Goal: Transaction & Acquisition: Purchase product/service

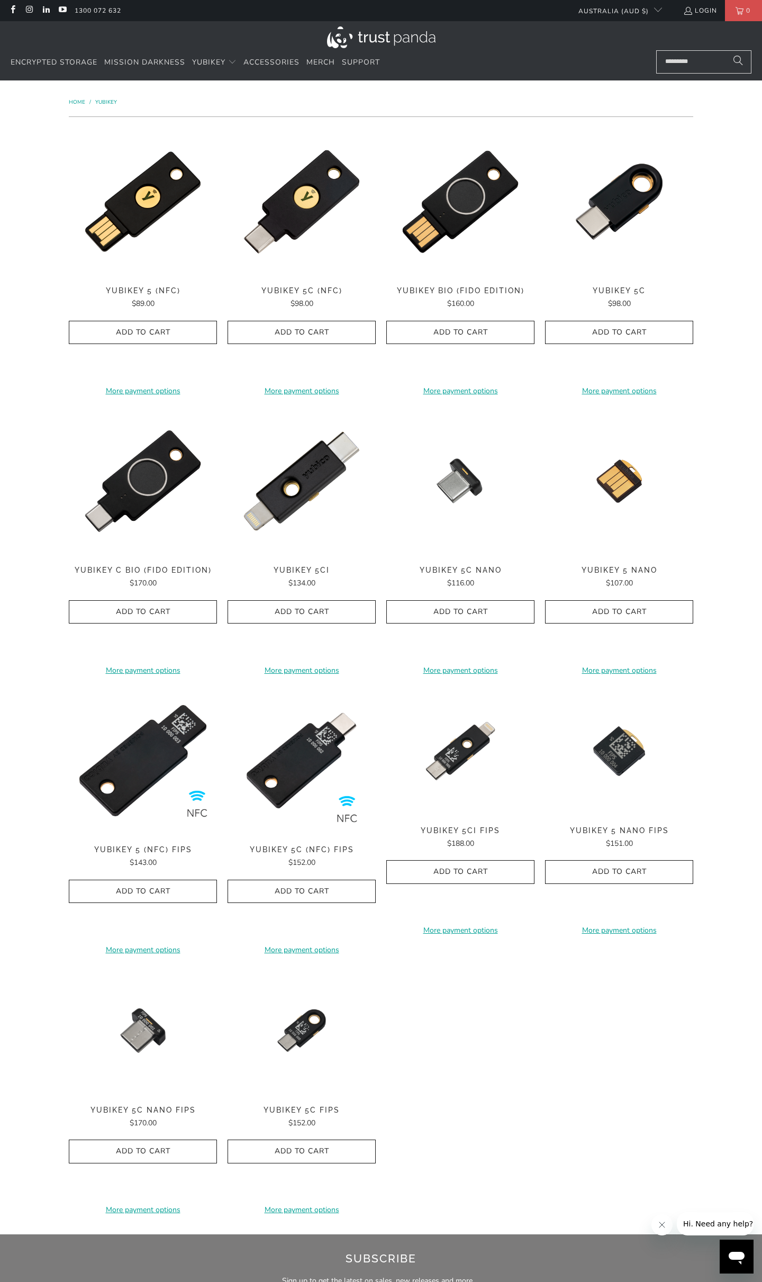
click at [394, 32] on img at bounding box center [381, 37] width 109 height 22
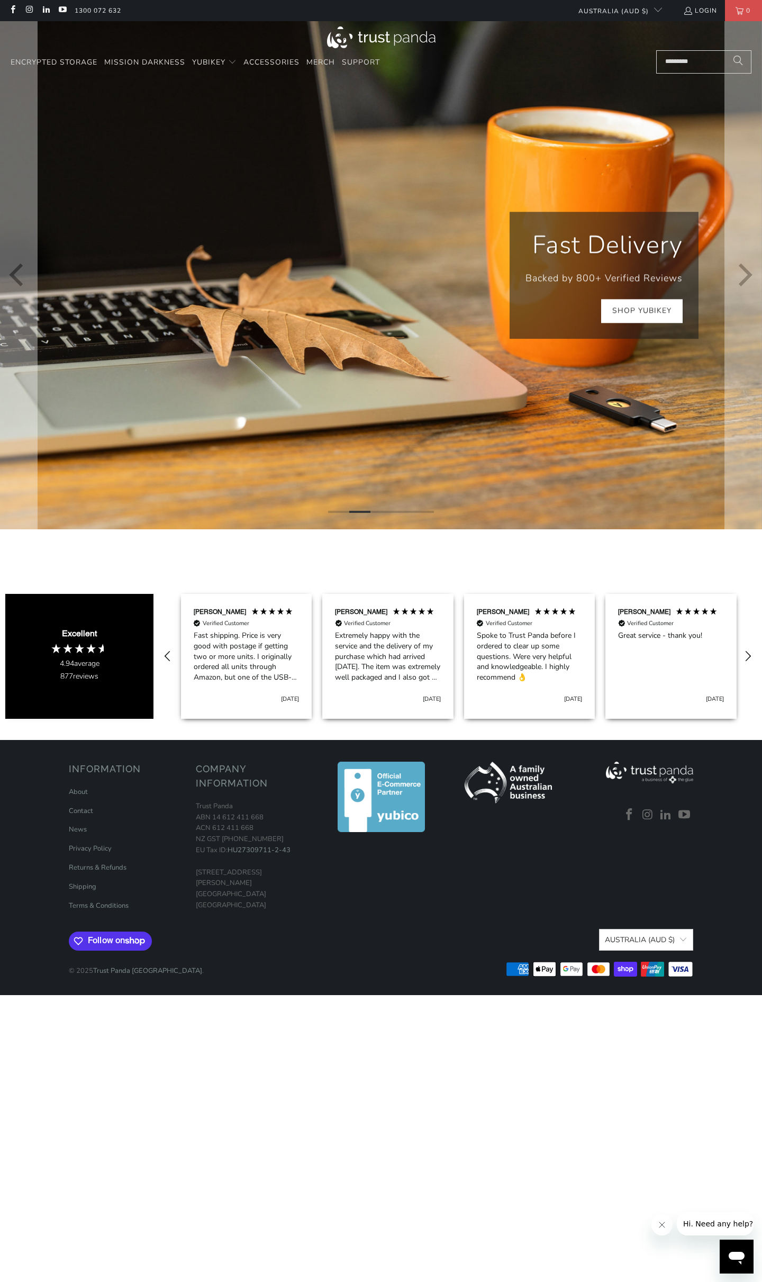
scroll to position [0, 142]
click at [641, 313] on link "Shop YubiKey" at bounding box center [643, 311] width 82 height 24
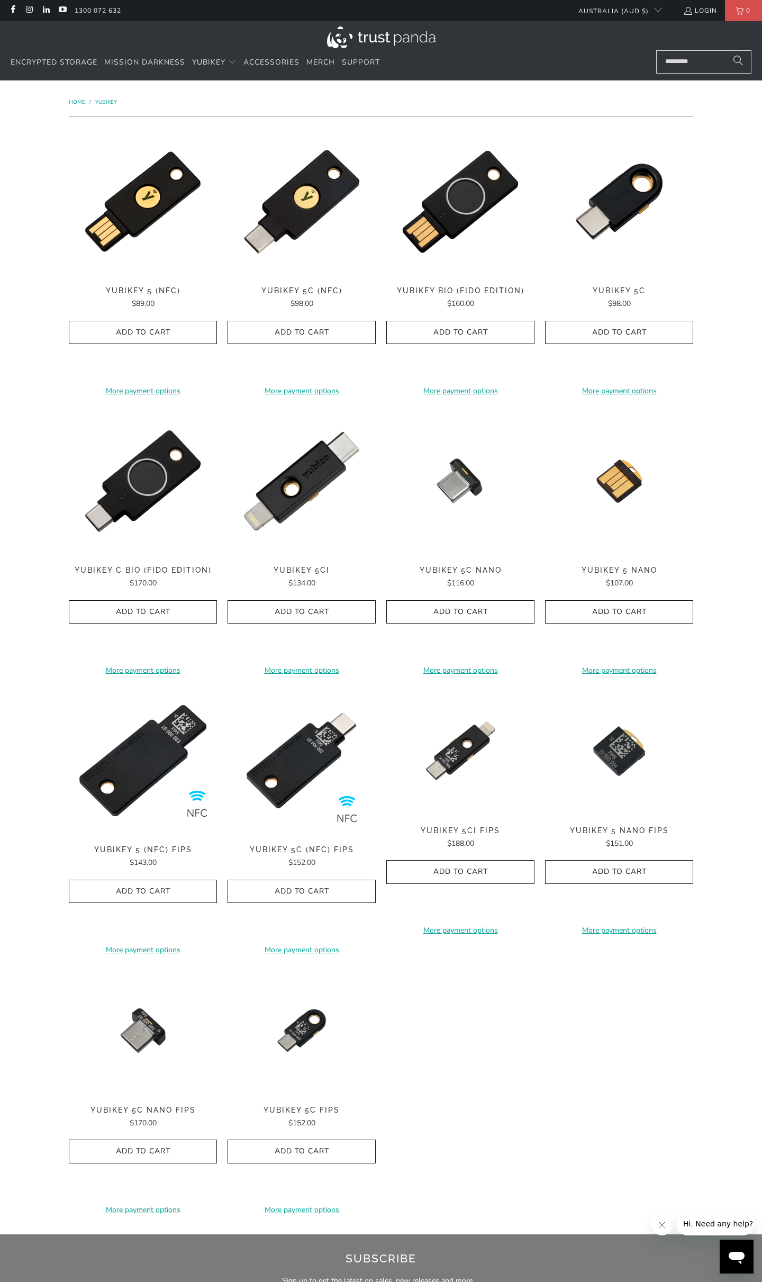
click at [16, 713] on div "**********" at bounding box center [381, 657] width 762 height 1154
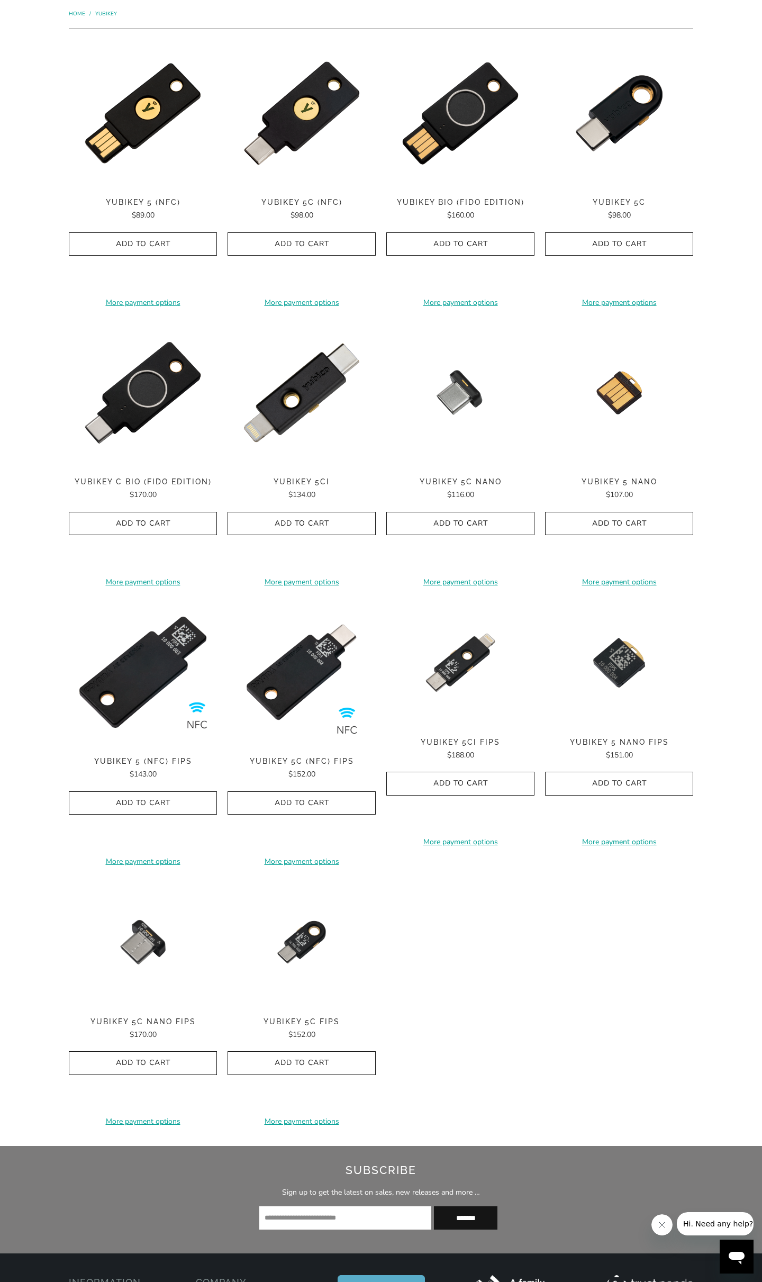
scroll to position [91, 0]
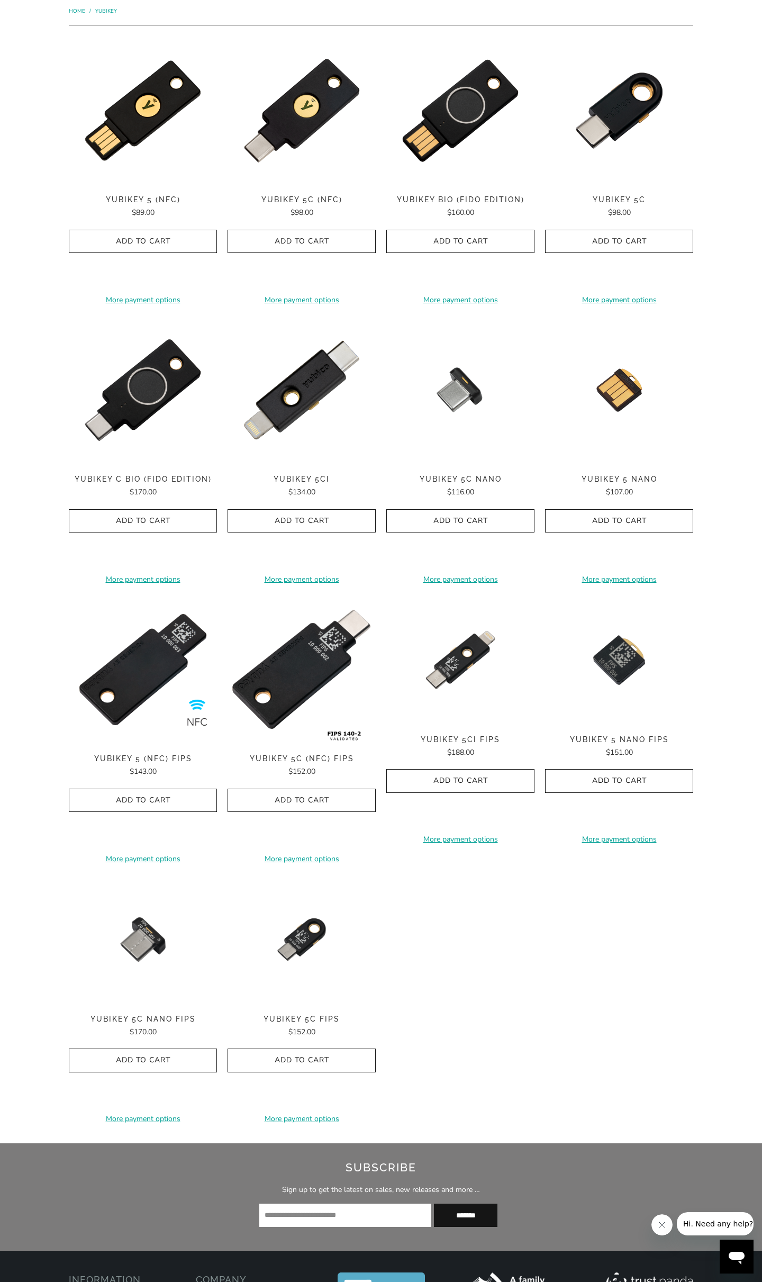
click at [319, 704] on img at bounding box center [302, 670] width 148 height 148
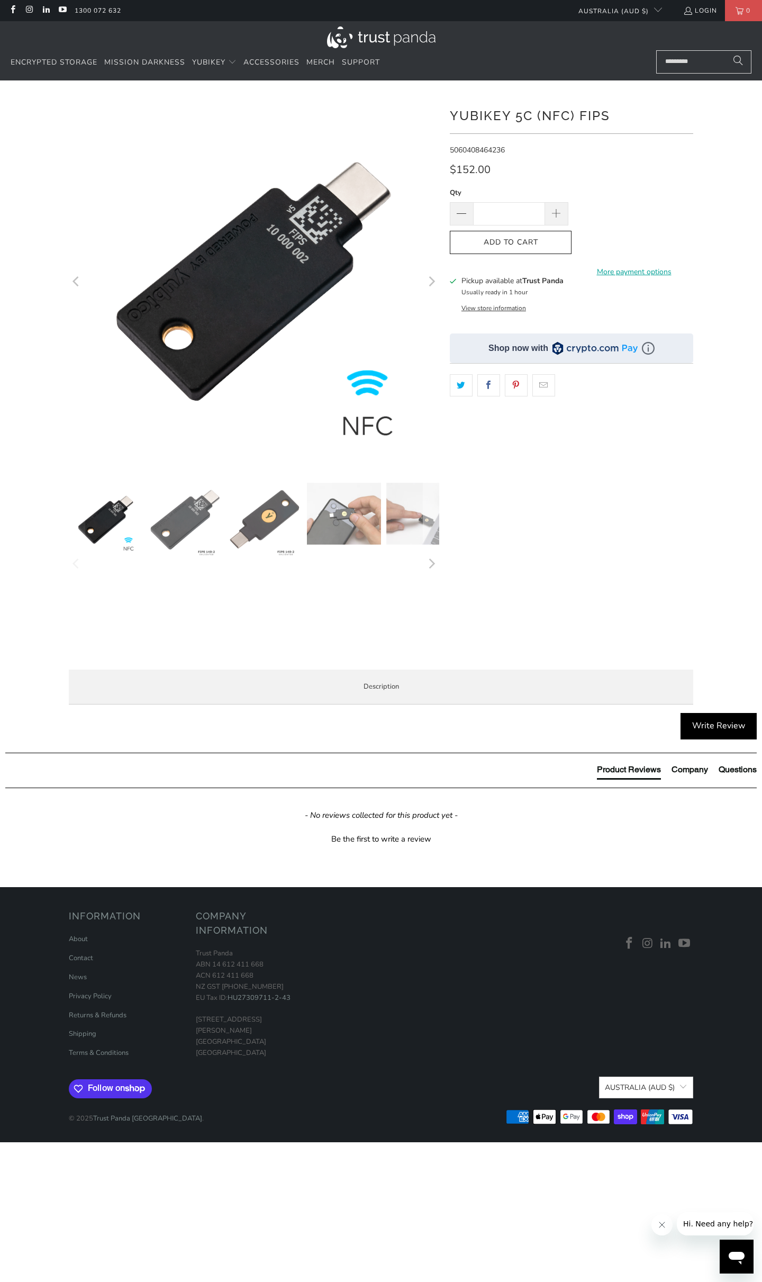
click at [113, 531] on img at bounding box center [106, 520] width 74 height 74
click at [184, 533] on img at bounding box center [185, 520] width 74 height 74
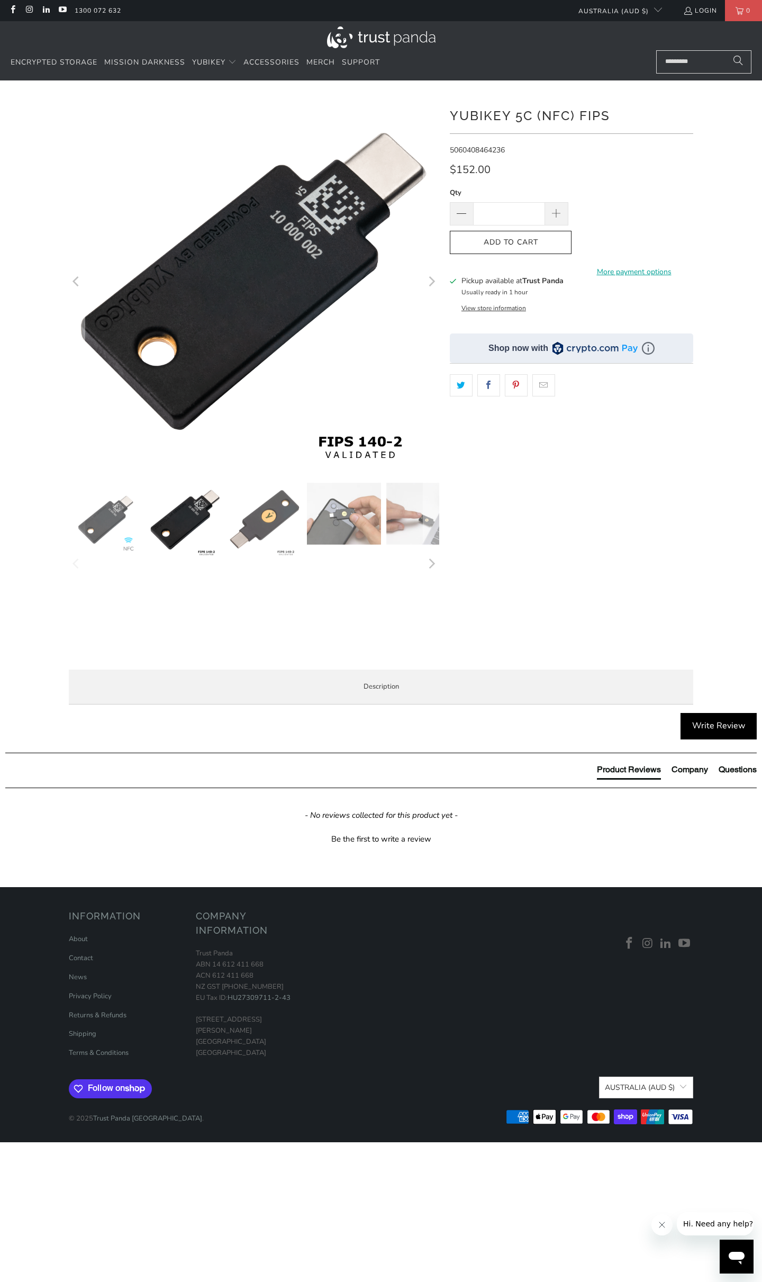
click at [109, 521] on img at bounding box center [106, 520] width 74 height 74
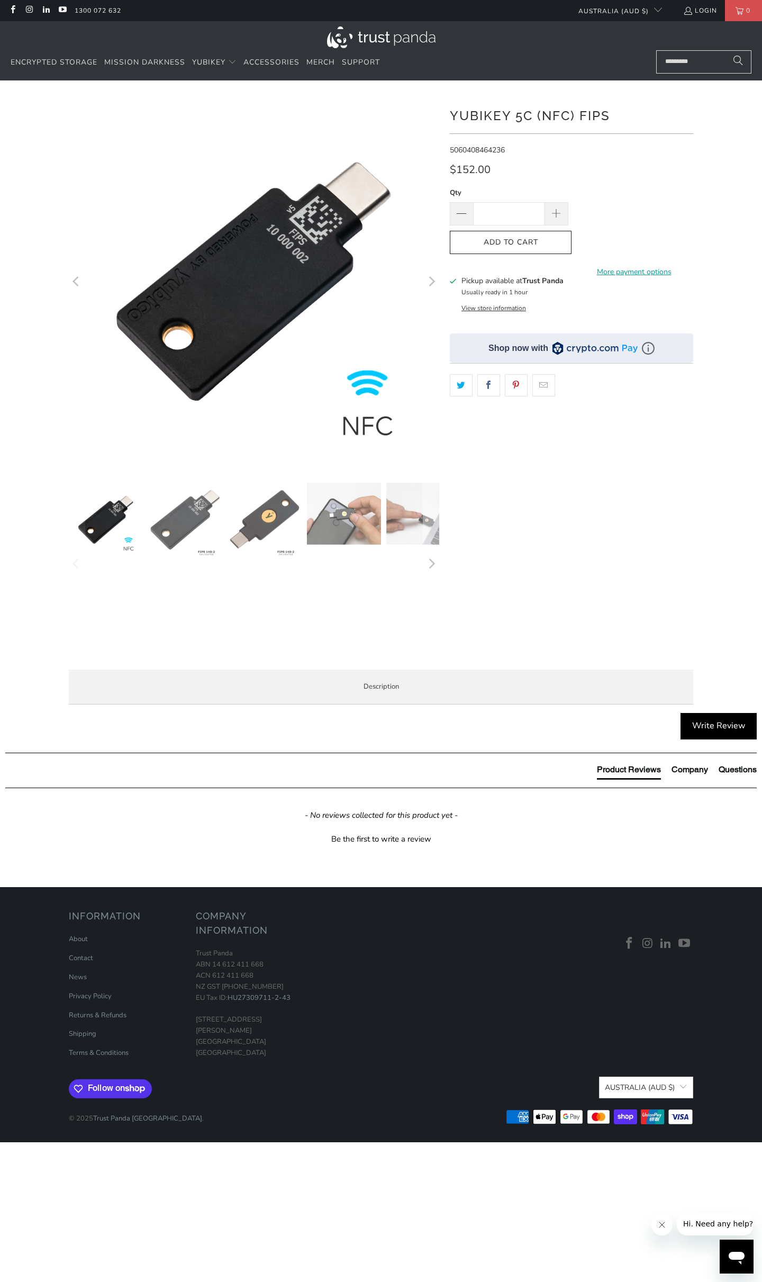
click at [175, 527] on img at bounding box center [185, 520] width 74 height 74
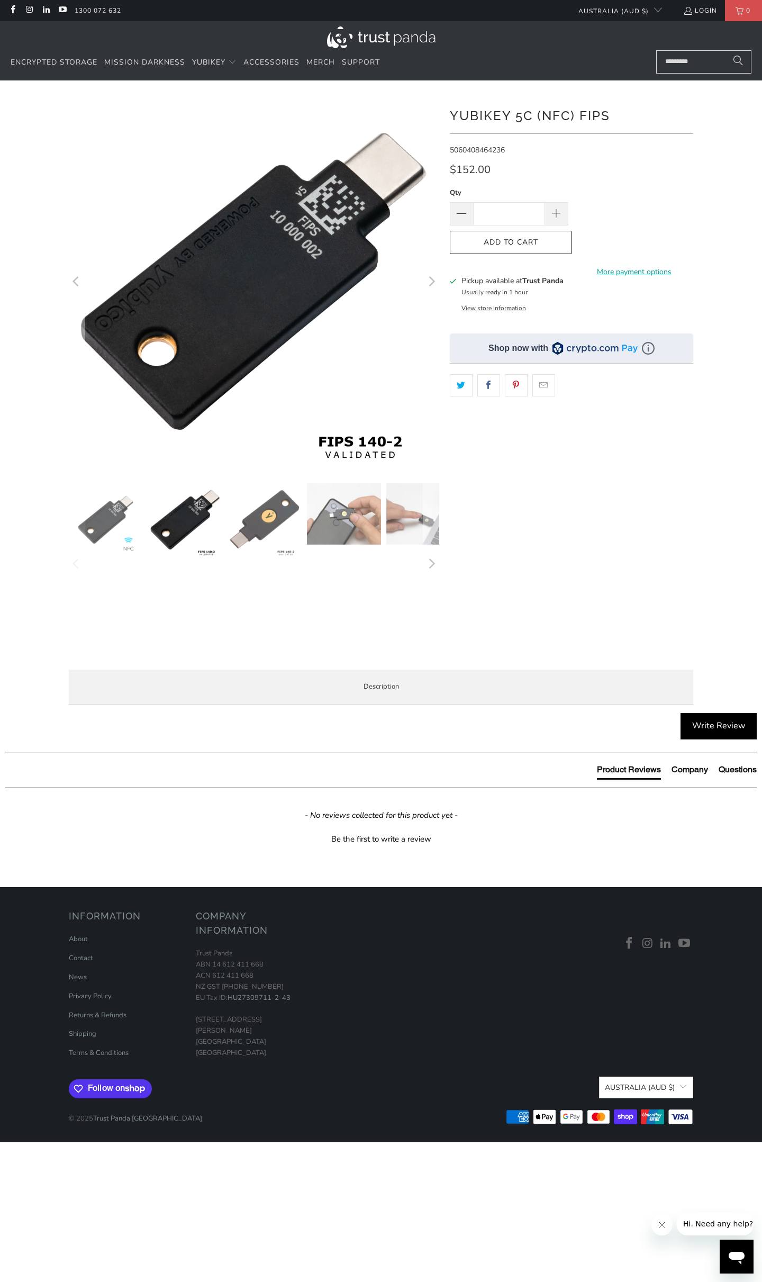
click at [188, 530] on img at bounding box center [185, 520] width 74 height 74
click at [181, 533] on img at bounding box center [185, 520] width 74 height 74
click at [259, 531] on img at bounding box center [265, 520] width 74 height 74
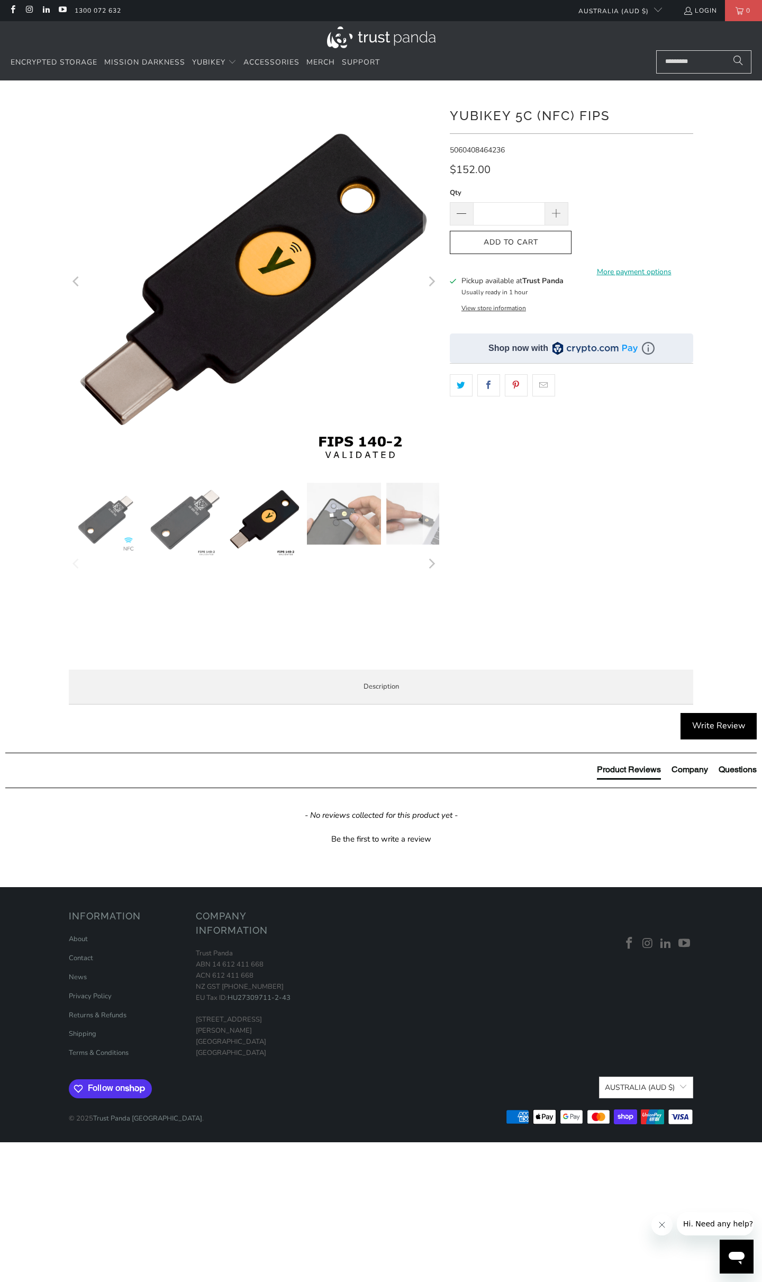
click at [313, 533] on img at bounding box center [344, 514] width 74 height 62
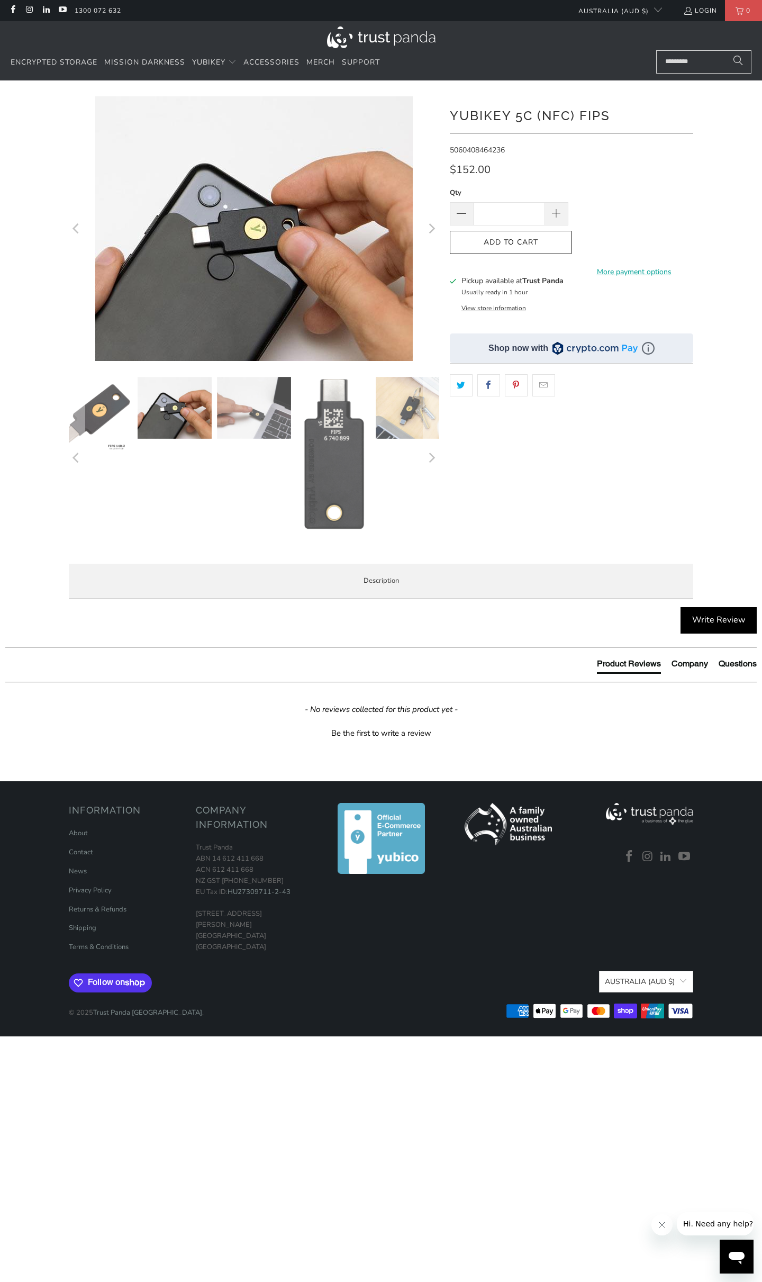
click at [346, 530] on img at bounding box center [334, 455] width 74 height 157
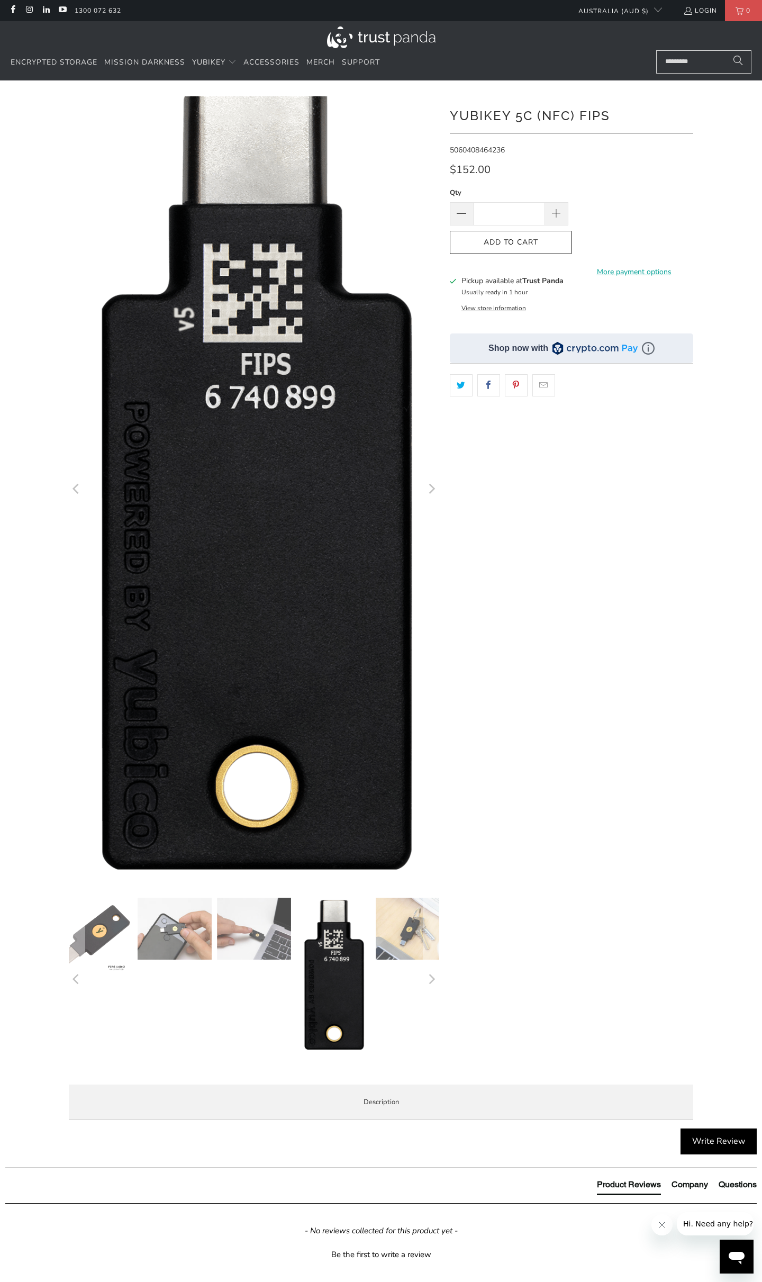
click at [370, 533] on img at bounding box center [252, 487] width 387 height 821
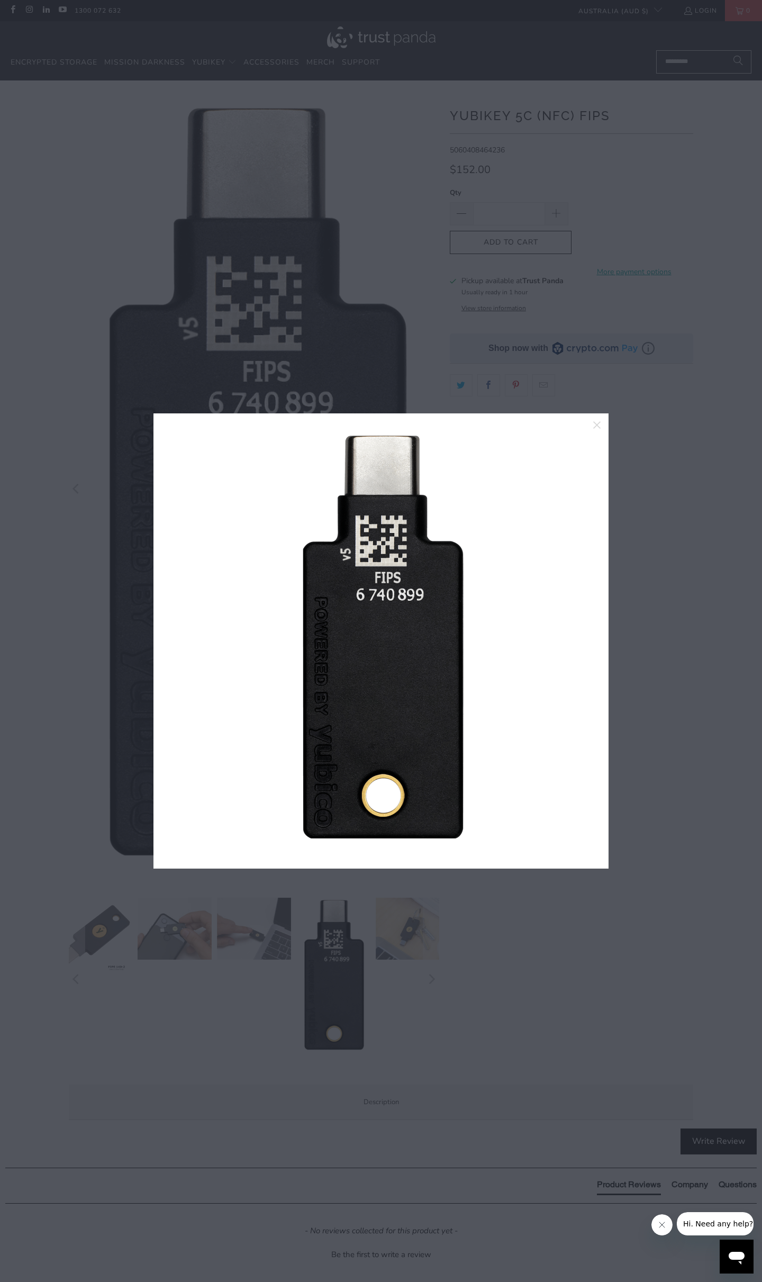
click at [632, 452] on div at bounding box center [381, 641] width 762 height 1282
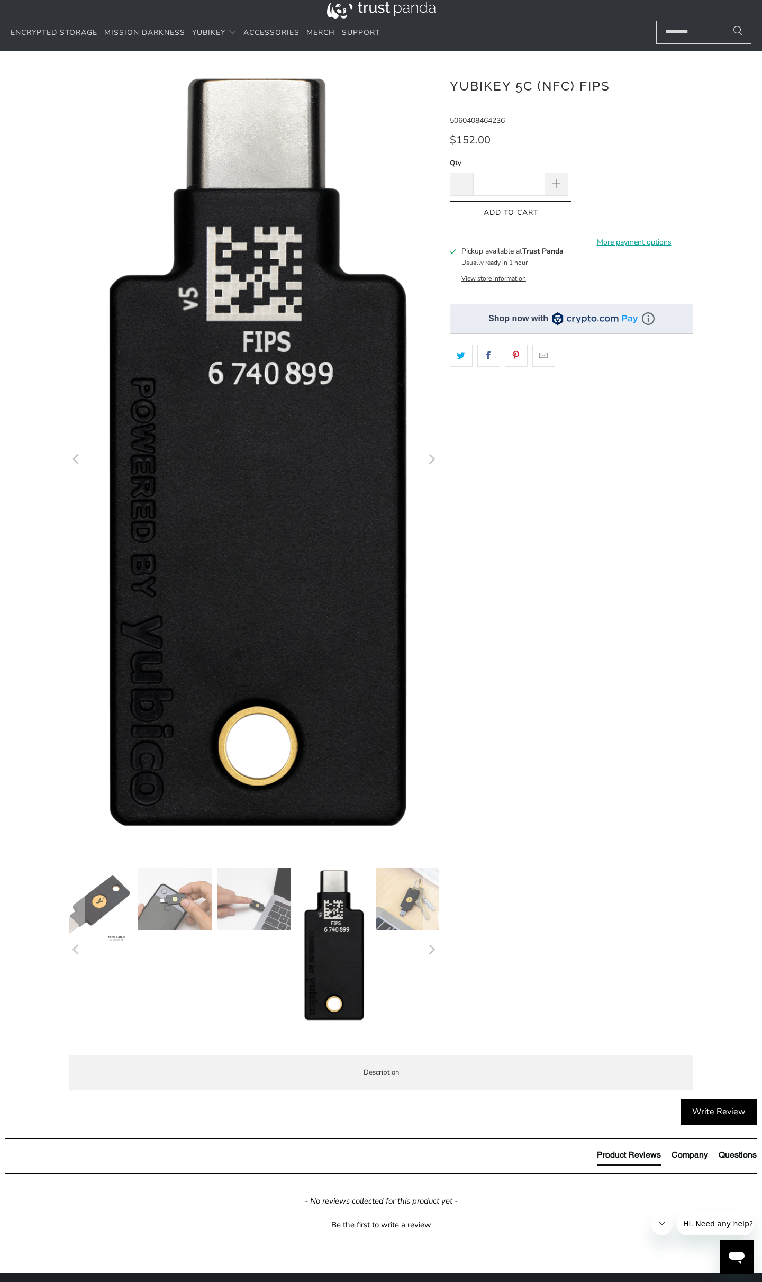
scroll to position [34, 0]
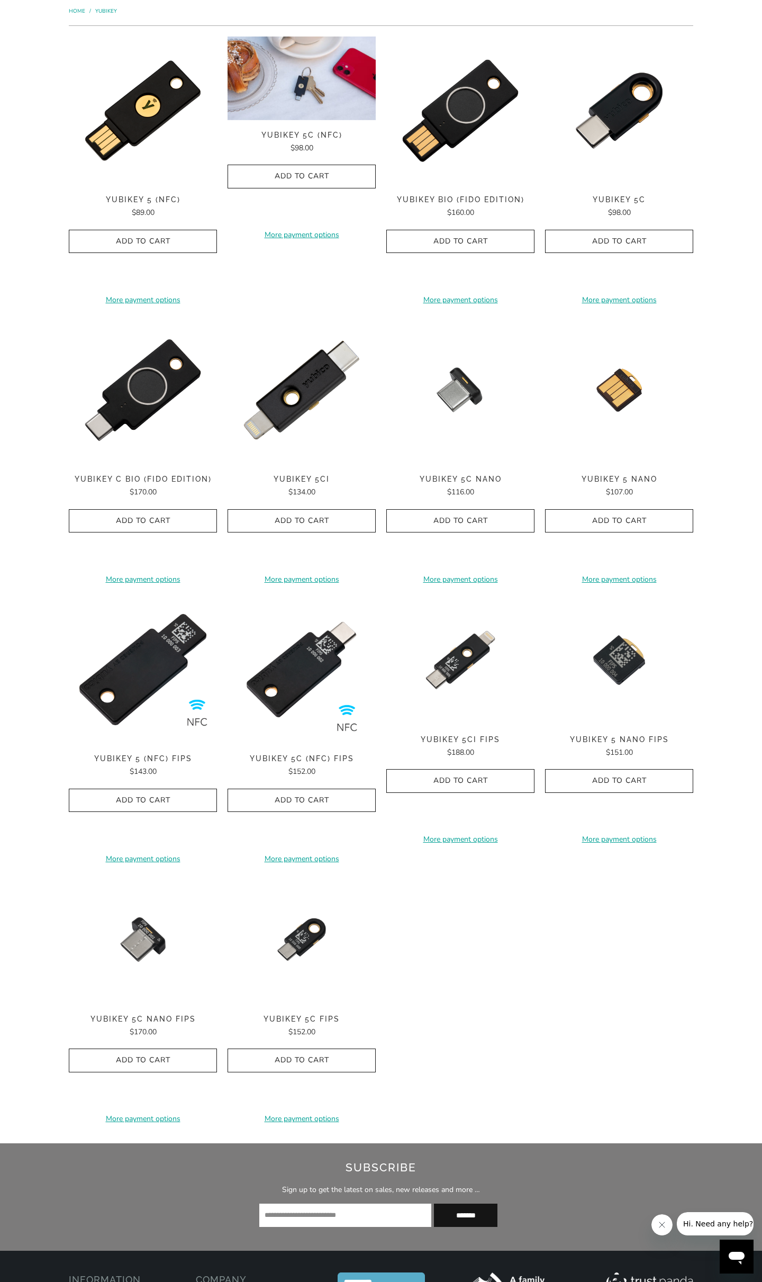
click at [311, 75] on img at bounding box center [302, 79] width 148 height 84
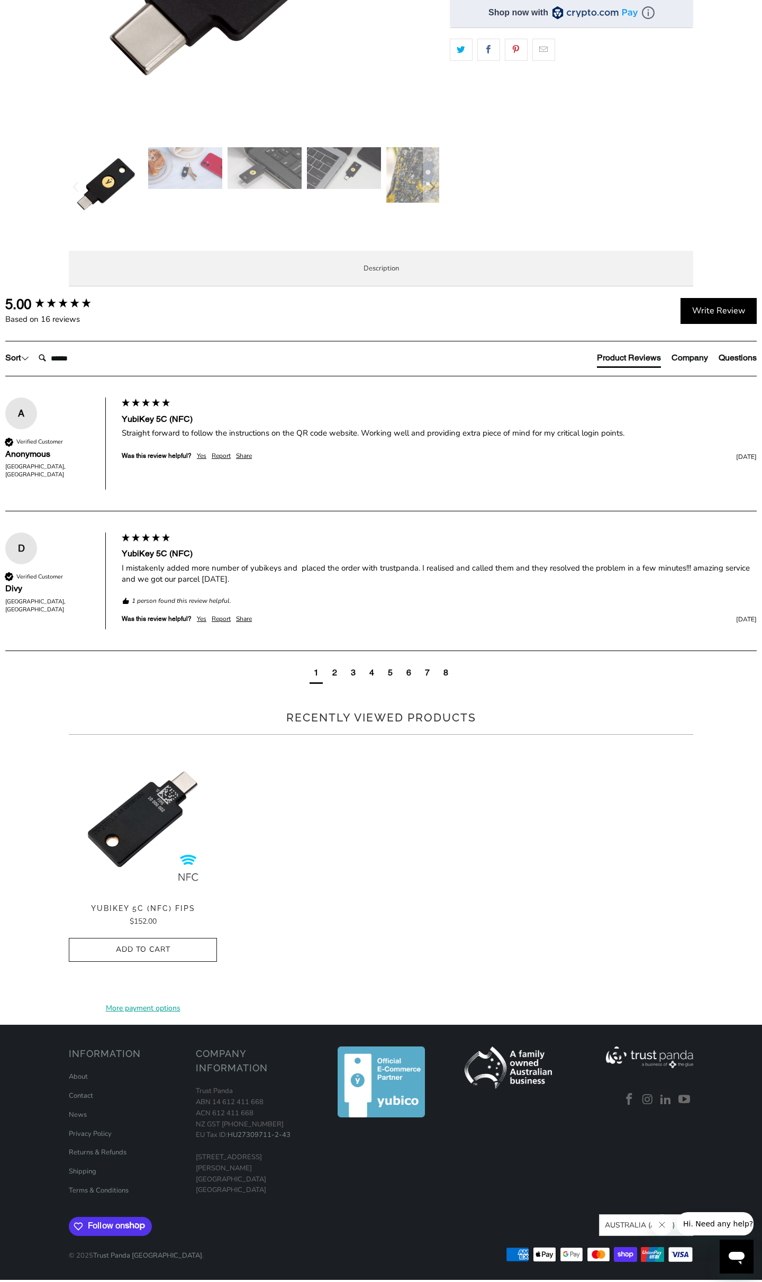
scroll to position [376, 0]
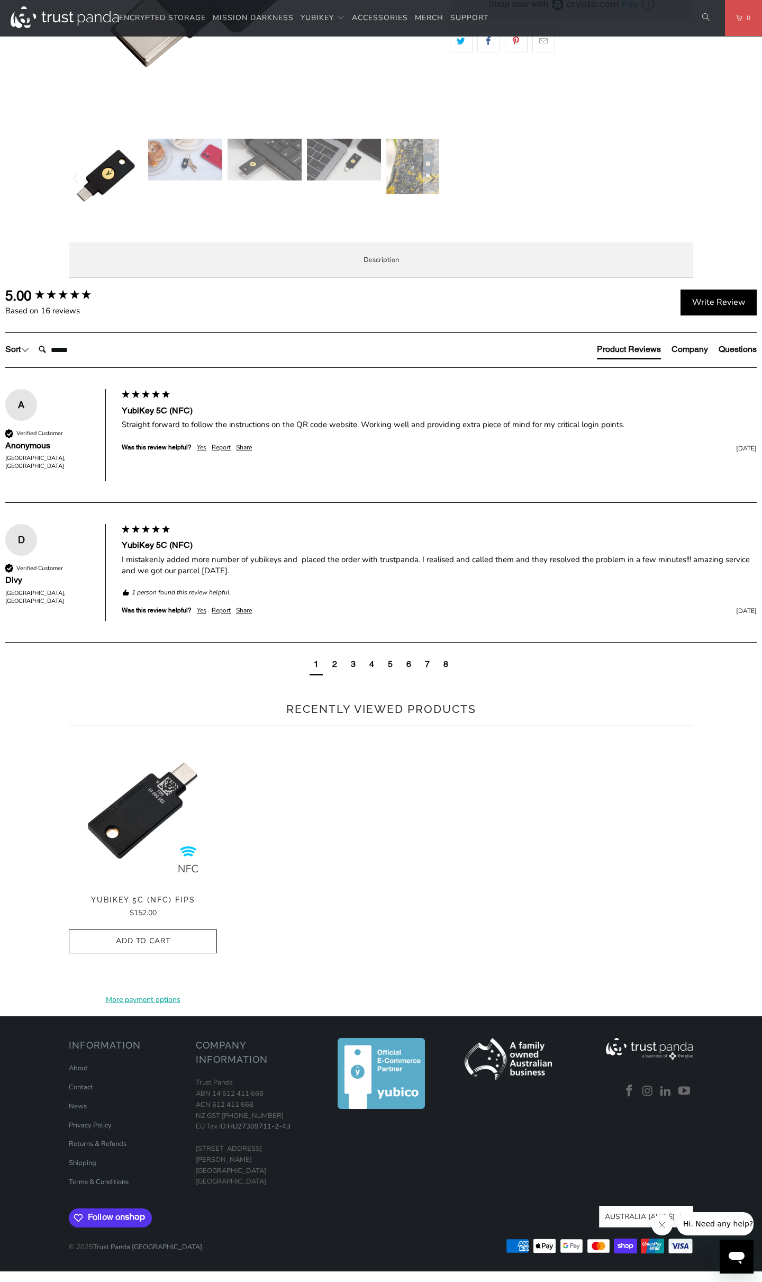
click at [313, 430] on div "Straight forward to follow the instructions on the QR code website. Working wel…" at bounding box center [439, 424] width 635 height 11
click at [345, 430] on div "Straight forward to follow the instructions on the QR code website. Working wel…" at bounding box center [439, 424] width 635 height 11
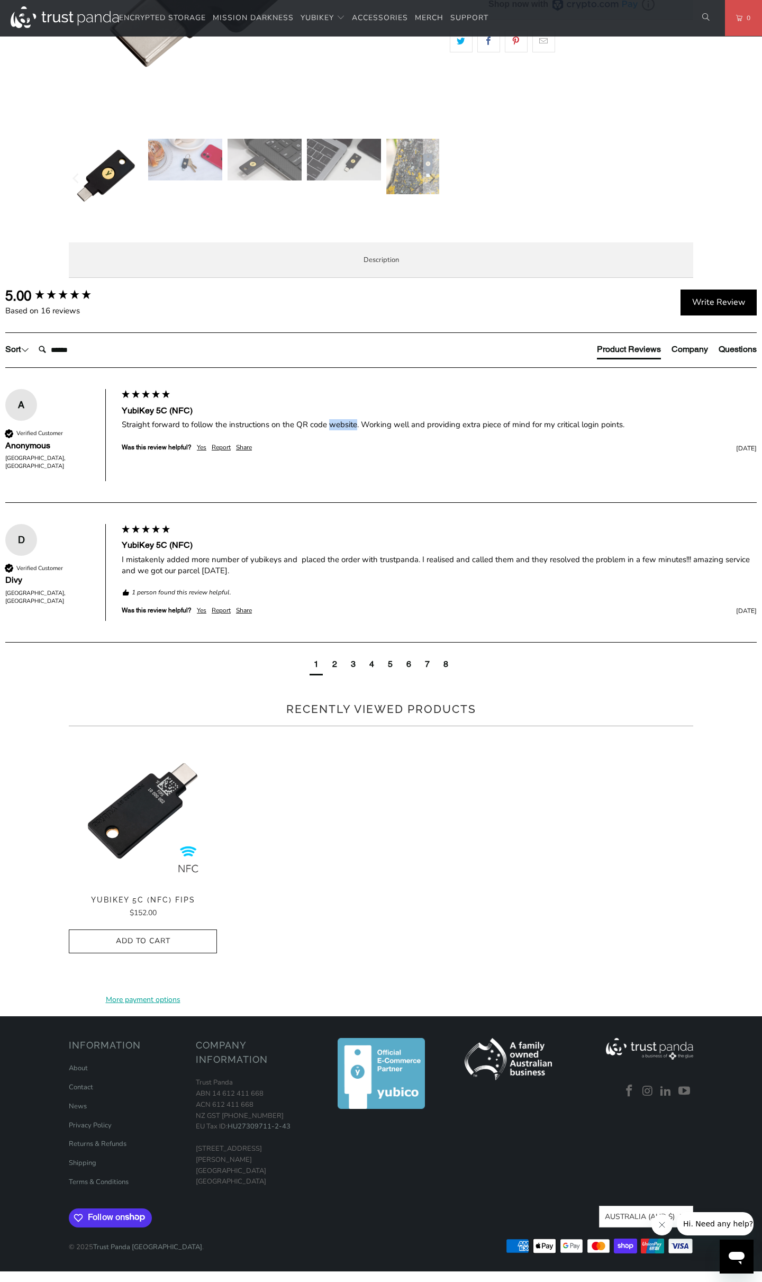
click at [271, 577] on div "I mistakenly added more number of yubikeys and placed the order with trustpanda…" at bounding box center [439, 565] width 635 height 22
click at [308, 577] on div "I mistakenly added more number of yubikeys and placed the order with trustpanda…" at bounding box center [439, 565] width 635 height 22
click at [349, 577] on div "I mistakenly added more number of yubikeys and placed the order with trustpanda…" at bounding box center [439, 565] width 635 height 22
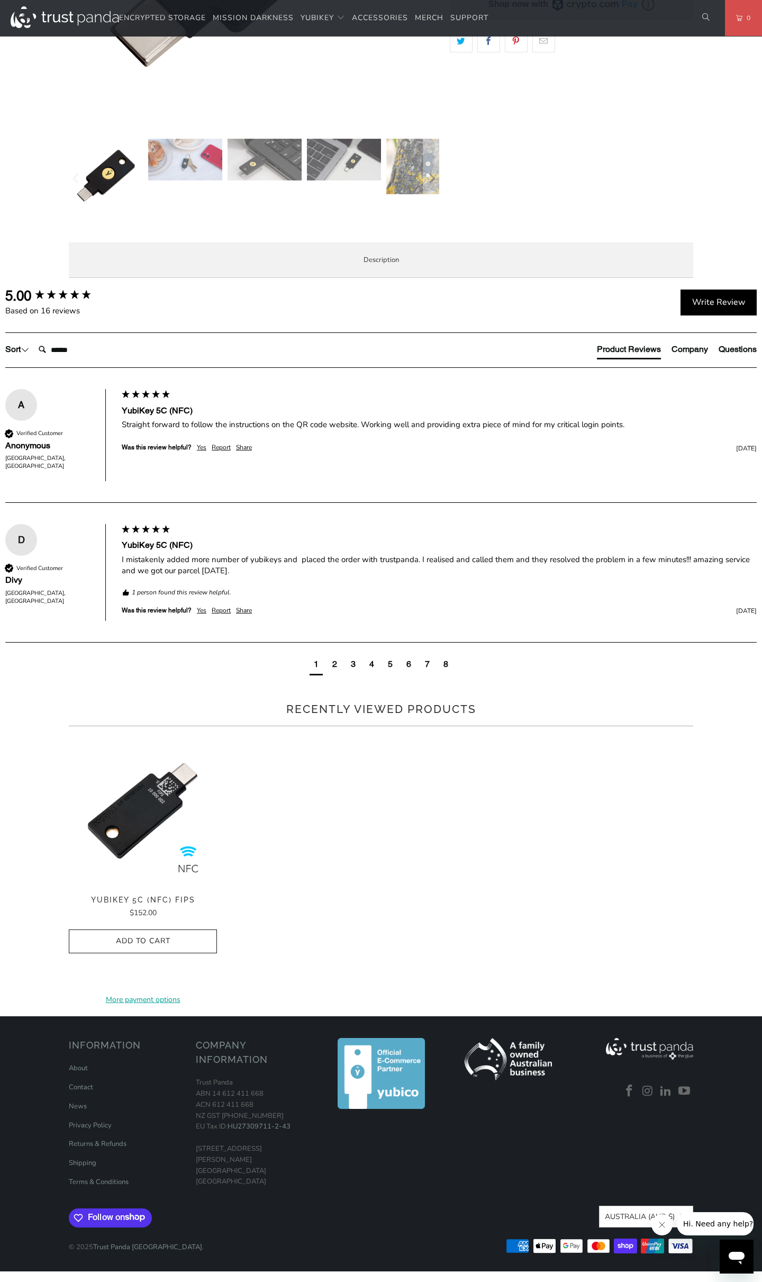
click at [349, 577] on div "I mistakenly added more number of yubikeys and placed the order with trustpanda…" at bounding box center [439, 565] width 635 height 22
click at [333, 670] on div "2" at bounding box center [335, 665] width 5 height 12
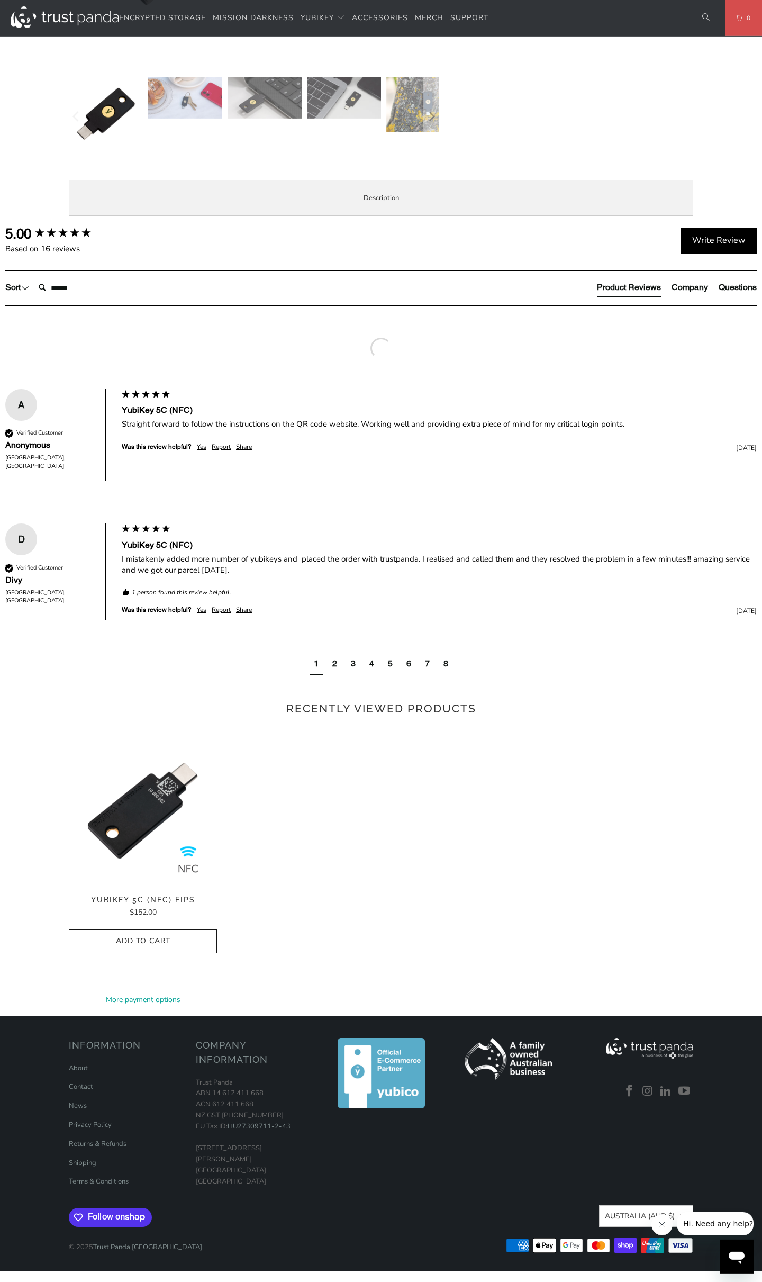
scroll to position [748, 0]
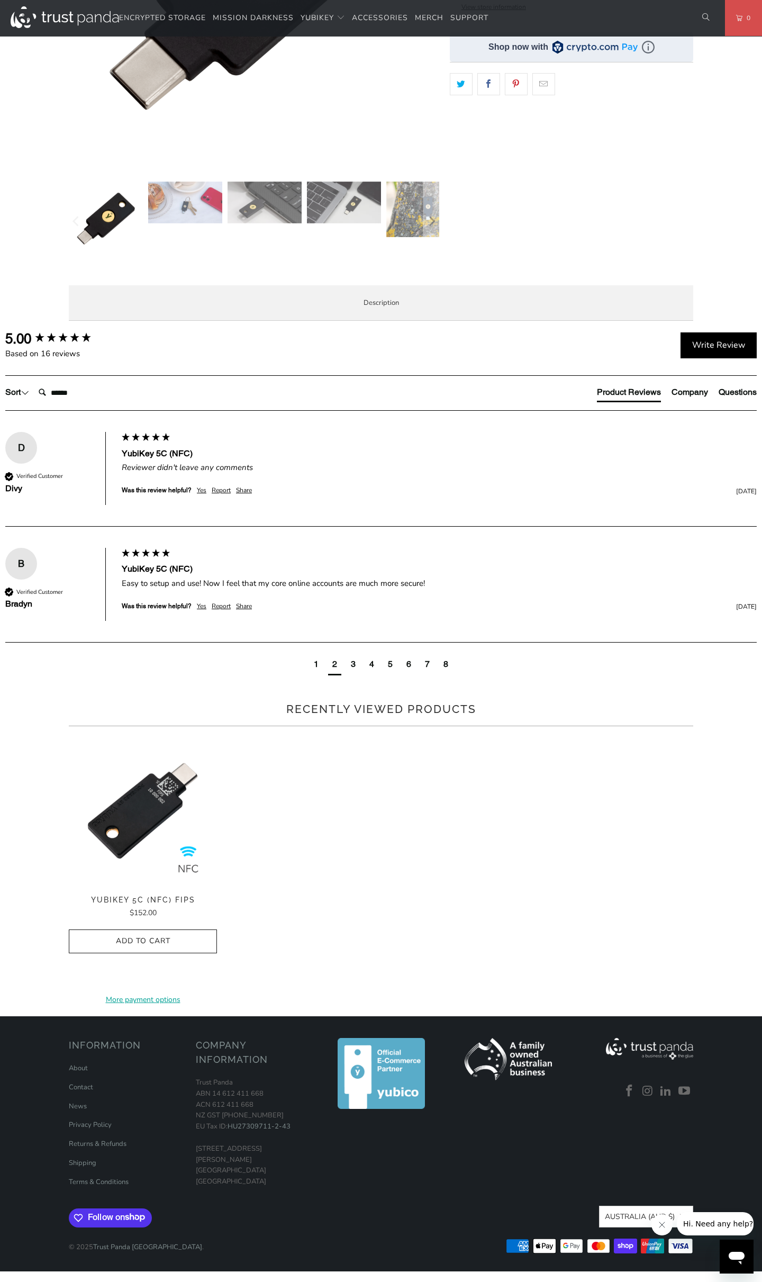
click at [352, 664] on div "3" at bounding box center [353, 665] width 5 height 12
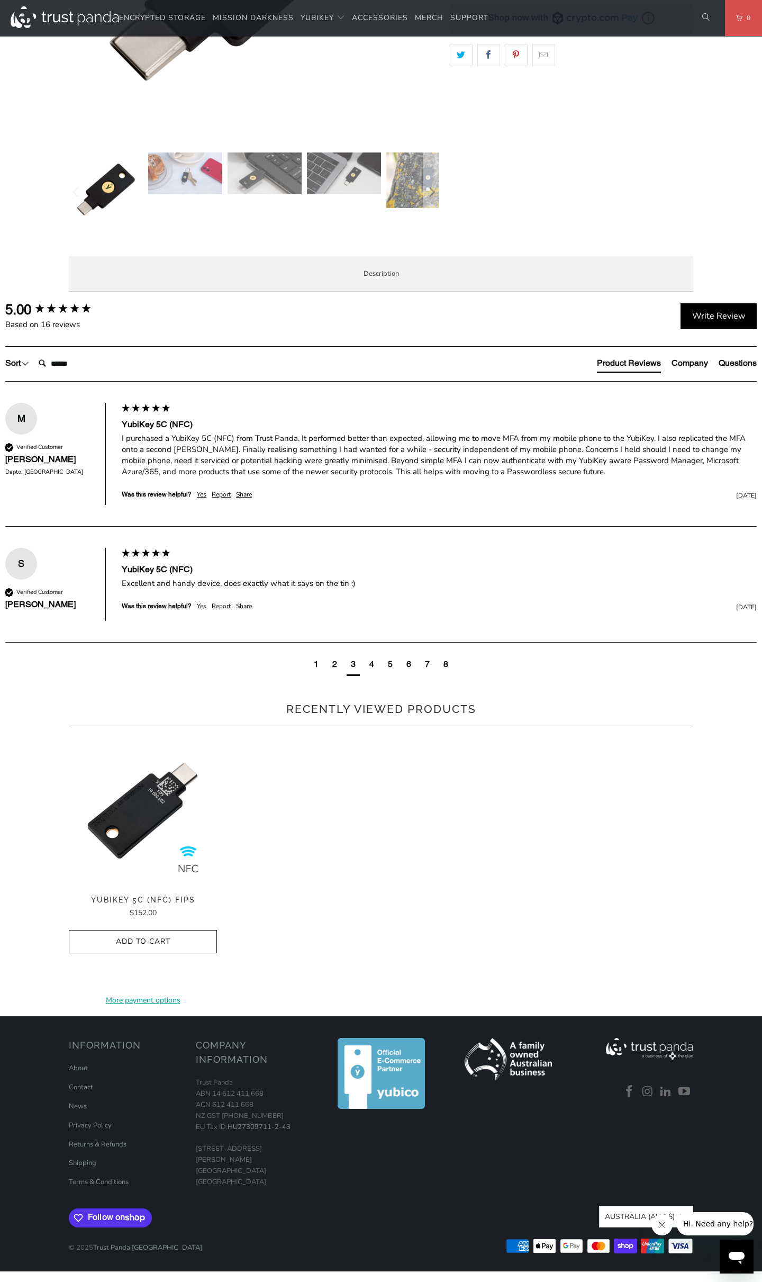
scroll to position [681, 0]
click at [345, 478] on div "I purchased a YubiKey 5C (NFC) from Trust Panda. It performed better than expec…" at bounding box center [439, 455] width 635 height 44
click at [364, 478] on div "I purchased a YubiKey 5C (NFC) from Trust Panda. It performed better than expec…" at bounding box center [439, 455] width 635 height 44
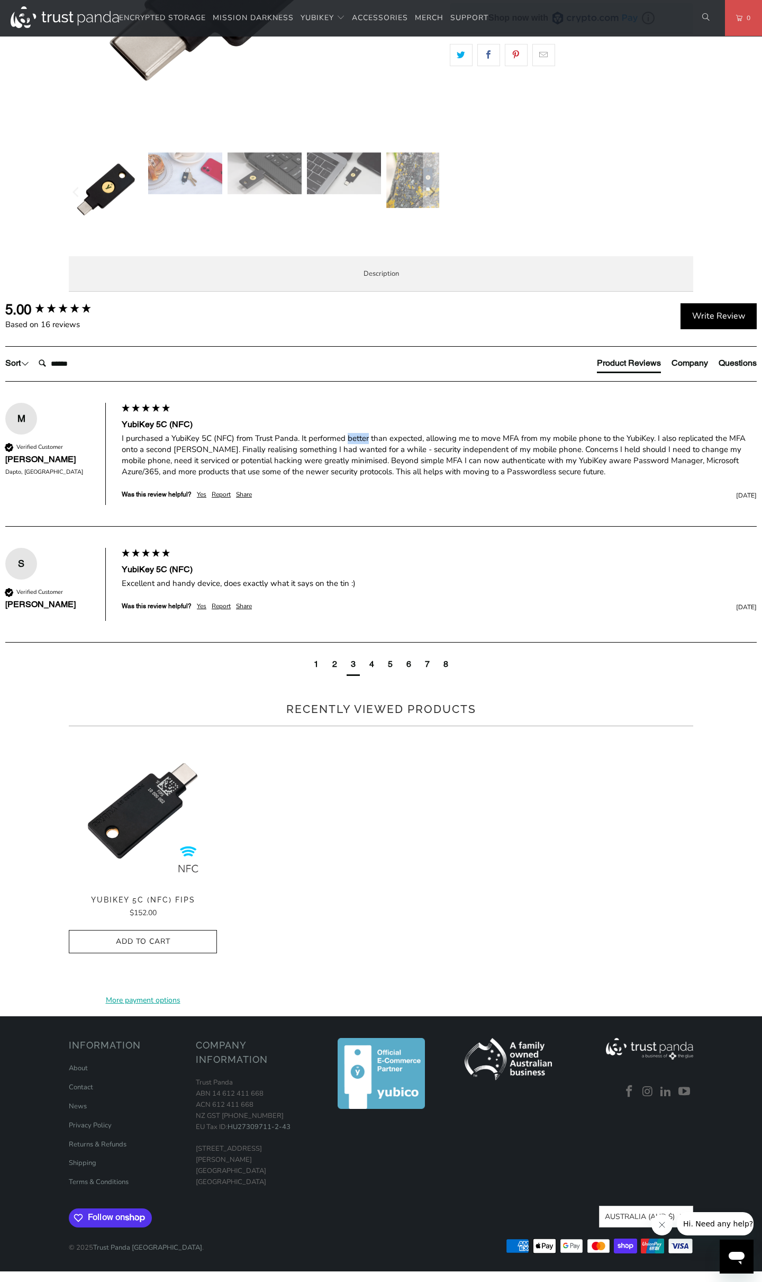
click at [390, 478] on div "I purchased a YubiKey 5C (NFC) from Trust Panda. It performed better than expec…" at bounding box center [439, 455] width 635 height 44
click at [442, 478] on div "I purchased a YubiKey 5C (NFC) from Trust Panda. It performed better than expec…" at bounding box center [439, 455] width 635 height 44
click at [447, 478] on div "I purchased a YubiKey 5C (NFC) from Trust Panda. It performed better than expec…" at bounding box center [439, 455] width 635 height 44
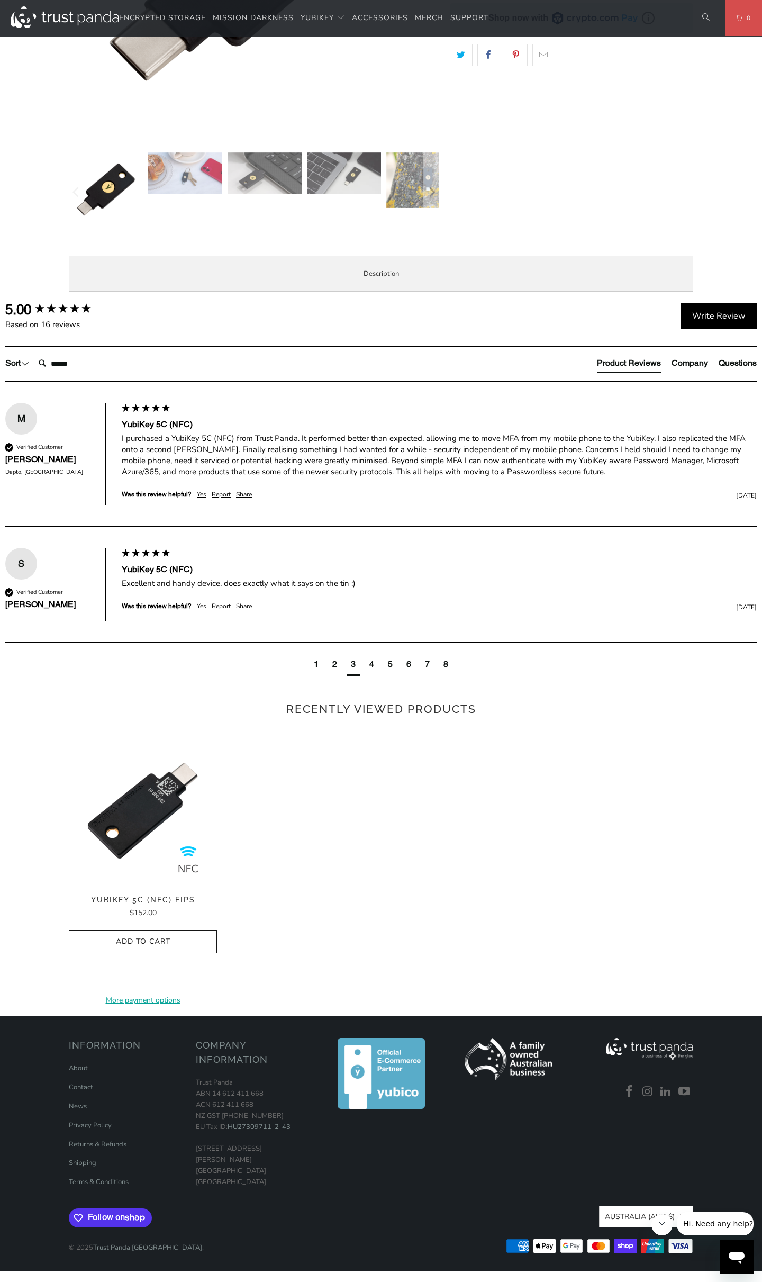
click at [447, 478] on div "I purchased a YubiKey 5C (NFC) from Trust Panda. It performed better than expec…" at bounding box center [439, 455] width 635 height 44
click at [242, 478] on div "I purchased a YubiKey 5C (NFC) from Trust Panda. It performed better than expec…" at bounding box center [439, 455] width 635 height 44
click at [221, 478] on div "I purchased a YubiKey 5C (NFC) from Trust Panda. It performed better than expec…" at bounding box center [439, 455] width 635 height 44
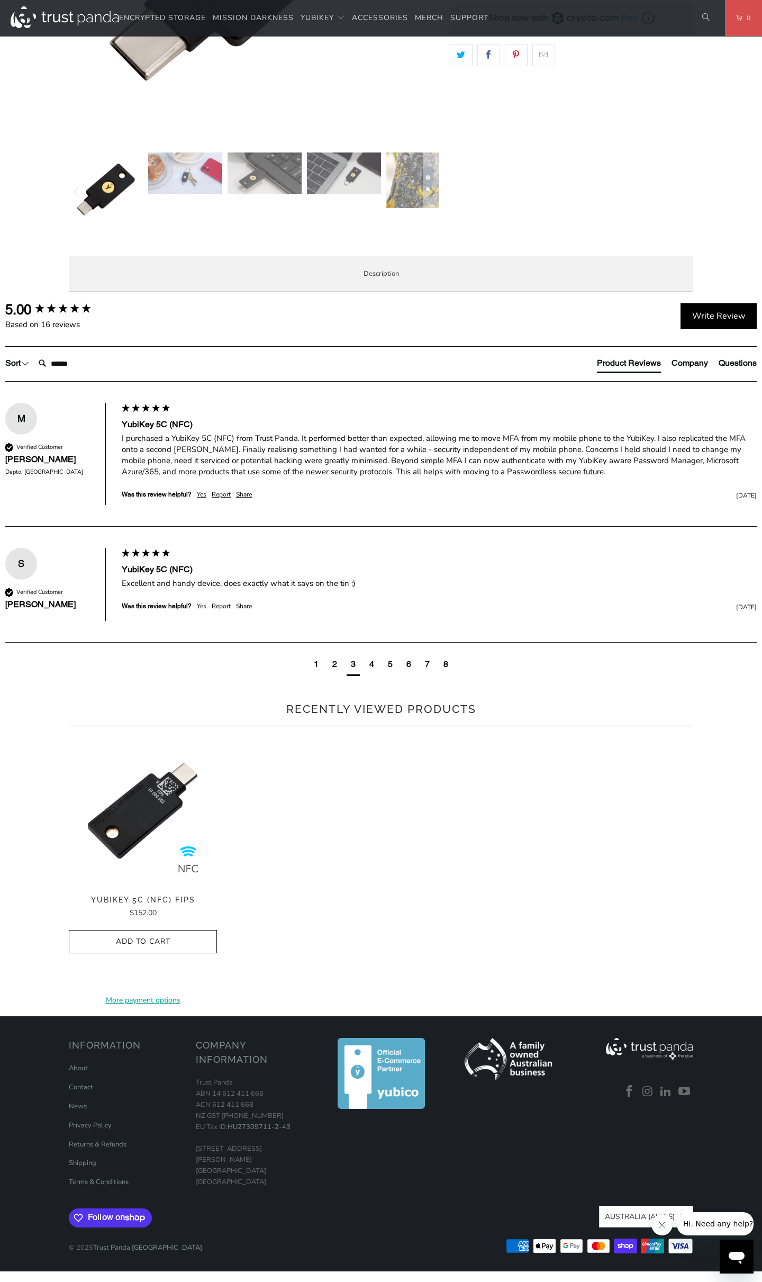
click at [221, 478] on div "I purchased a YubiKey 5C (NFC) from Trust Panda. It performed better than expec…" at bounding box center [439, 455] width 635 height 44
click at [248, 478] on div "I purchased a YubiKey 5C (NFC) from Trust Panda. It performed better than expec…" at bounding box center [439, 455] width 635 height 44
click at [275, 478] on div "I purchased a YubiKey 5C (NFC) from Trust Panda. It performed better than expec…" at bounding box center [439, 455] width 635 height 44
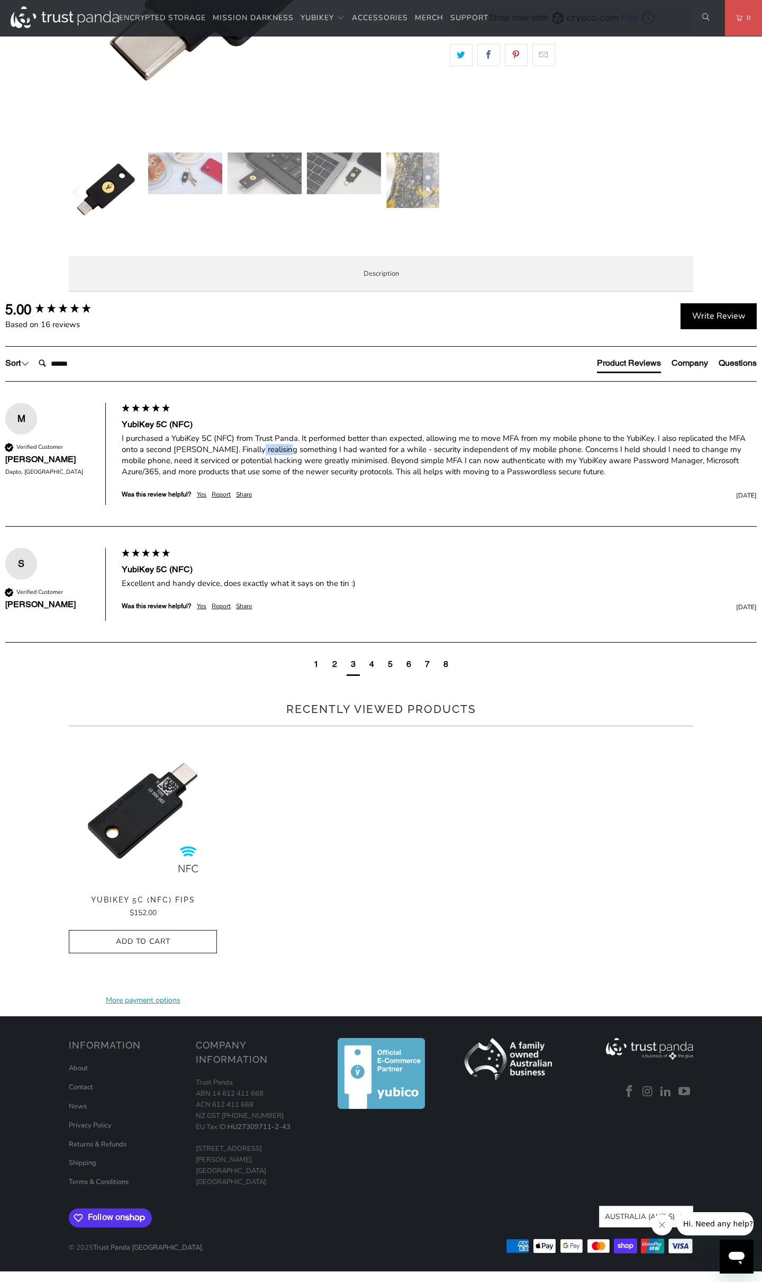
click at [302, 478] on div "I purchased a YubiKey 5C (NFC) from Trust Panda. It performed better than expec…" at bounding box center [439, 455] width 635 height 44
click at [343, 478] on div "I purchased a YubiKey 5C (NFC) from Trust Panda. It performed better than expec…" at bounding box center [439, 455] width 635 height 44
click at [373, 478] on div "I purchased a YubiKey 5C (NFC) from Trust Panda. It performed better than expec…" at bounding box center [439, 455] width 635 height 44
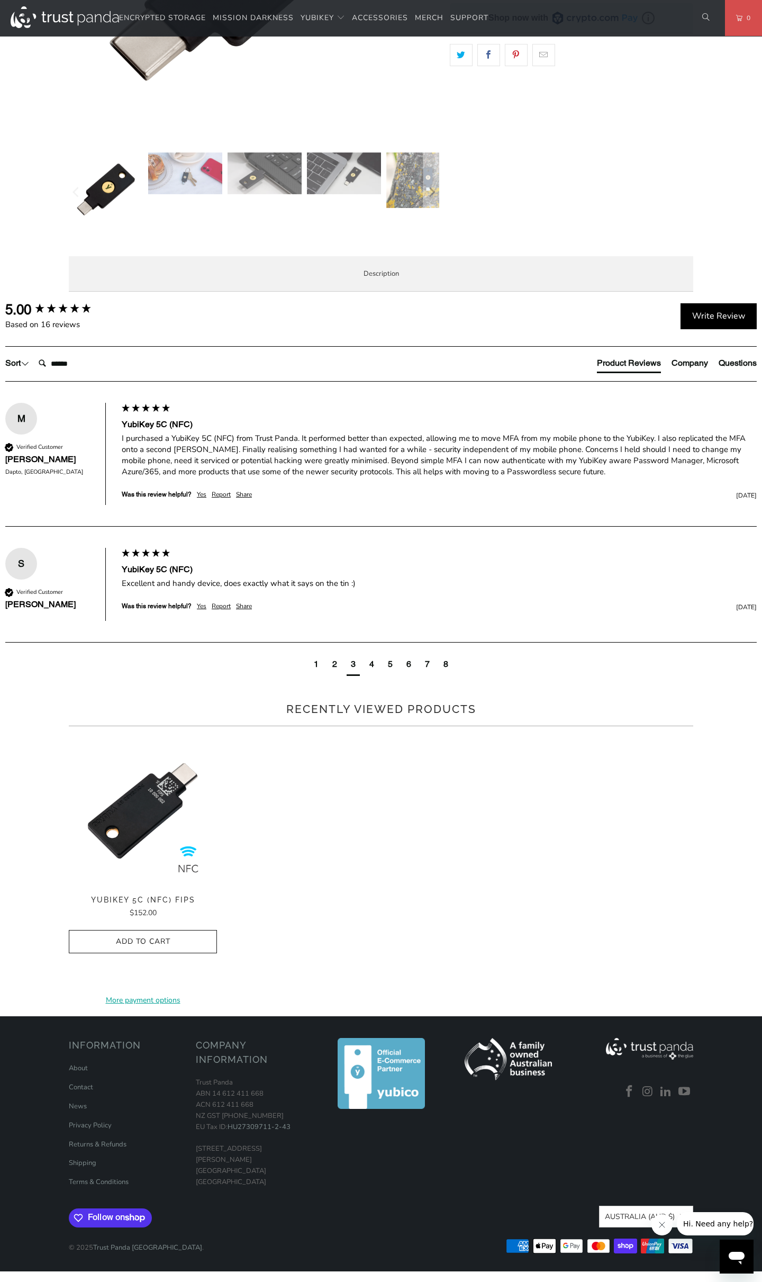
click at [373, 478] on div "I purchased a YubiKey 5C (NFC) from Trust Panda. It performed better than expec…" at bounding box center [439, 455] width 635 height 44
click at [400, 478] on div "I purchased a YubiKey 5C (NFC) from Trust Panda. It performed better than expec…" at bounding box center [439, 455] width 635 height 44
click at [437, 478] on div "I purchased a YubiKey 5C (NFC) from Trust Panda. It performed better than expec…" at bounding box center [439, 455] width 635 height 44
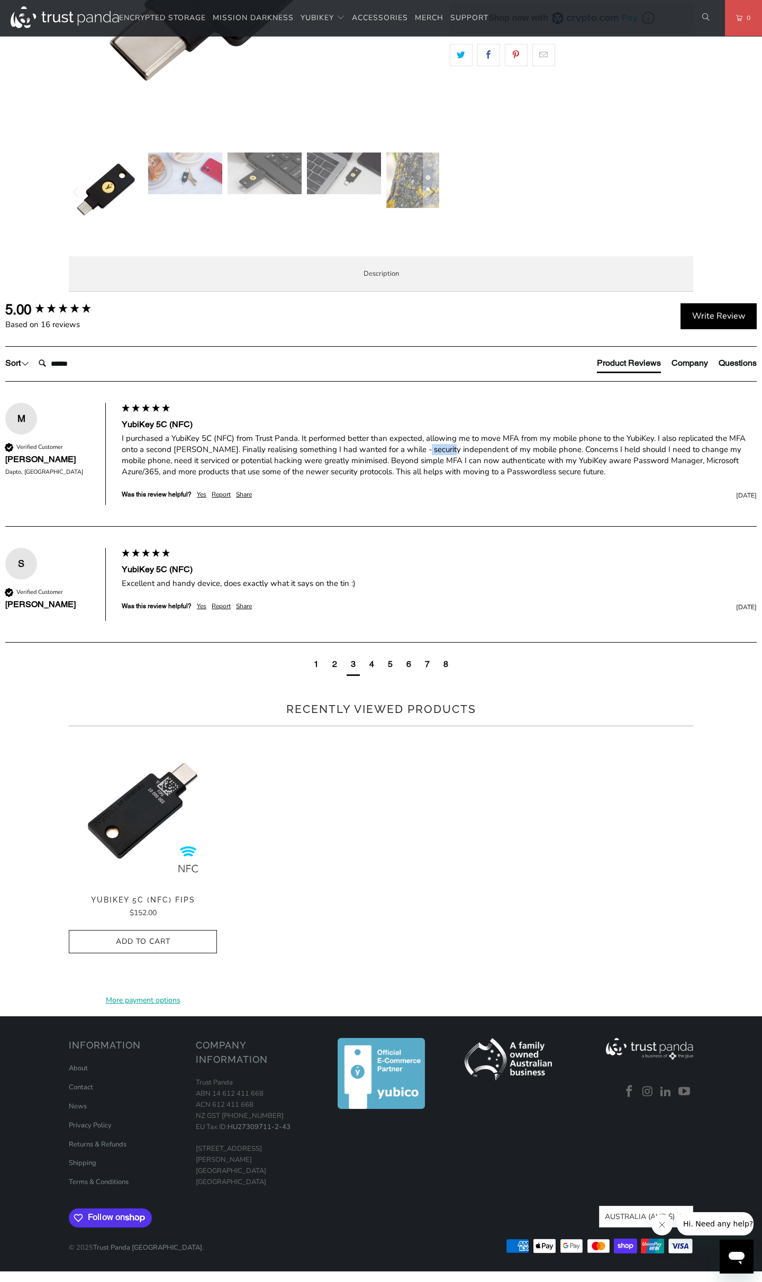
click at [456, 478] on div "I purchased a YubiKey 5C (NFC) from Trust Panda. It performed better than expec…" at bounding box center [439, 455] width 635 height 44
click at [217, 478] on div "I purchased a YubiKey 5C (NFC) from Trust Panda. It performed better than expec…" at bounding box center [439, 455] width 635 height 44
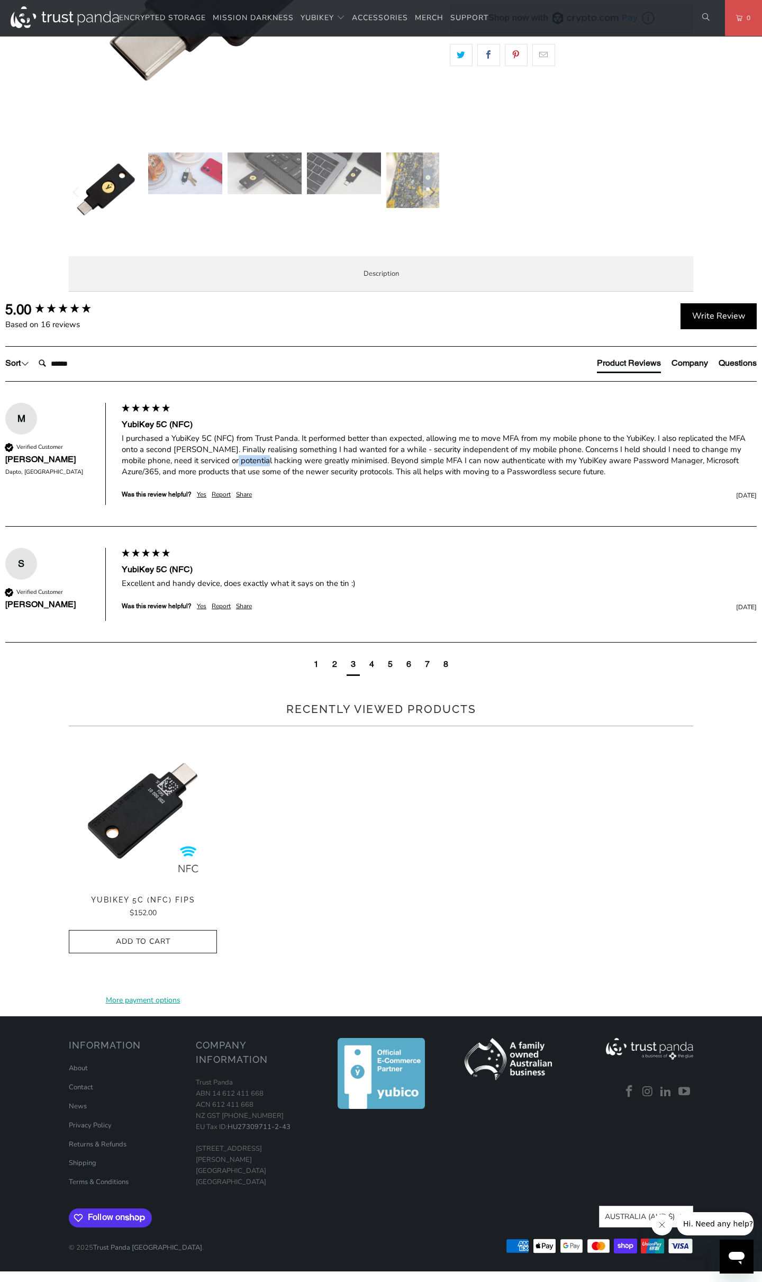
click at [254, 478] on div "I purchased a YubiKey 5C (NFC) from Trust Panda. It performed better than expec…" at bounding box center [439, 455] width 635 height 44
click at [289, 478] on div "I purchased a YubiKey 5C (NFC) from Trust Panda. It performed better than expec…" at bounding box center [439, 455] width 635 height 44
click at [321, 478] on div "I purchased a YubiKey 5C (NFC) from Trust Panda. It performed better than expec…" at bounding box center [439, 455] width 635 height 44
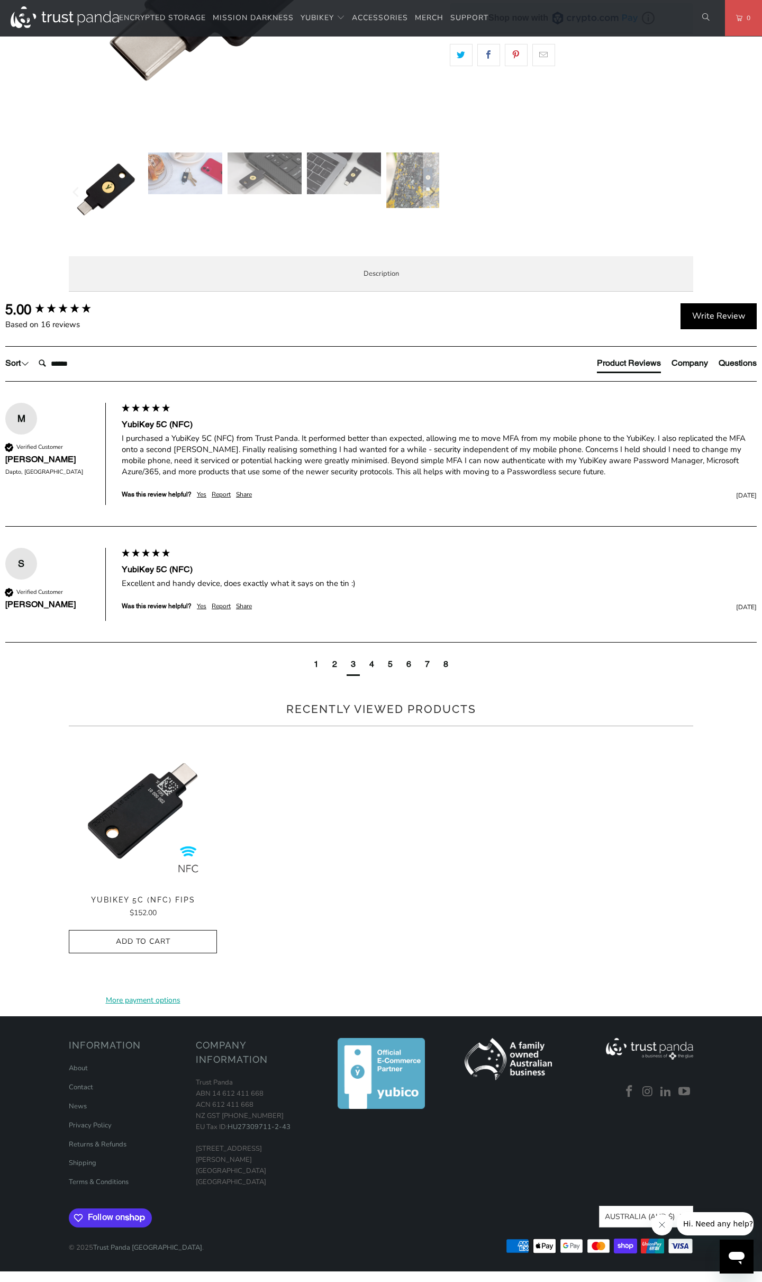
click at [321, 478] on div "I purchased a YubiKey 5C (NFC) from Trust Panda. It performed better than expec…" at bounding box center [439, 455] width 635 height 44
click at [351, 478] on div "I purchased a YubiKey 5C (NFC) from Trust Panda. It performed better than expec…" at bounding box center [439, 455] width 635 height 44
click at [378, 478] on div "I purchased a YubiKey 5C (NFC) from Trust Panda. It performed better than expec…" at bounding box center [439, 455] width 635 height 44
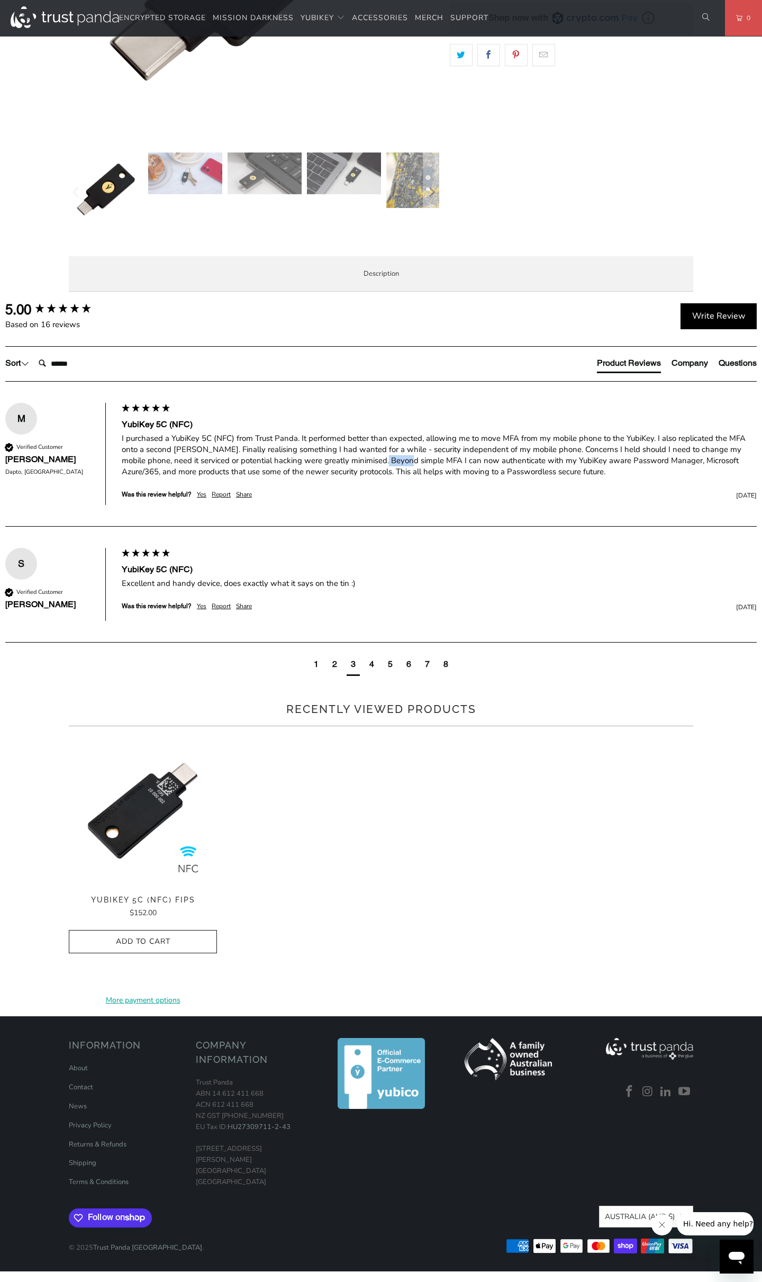
click at [395, 478] on div "I purchased a YubiKey 5C (NFC) from Trust Panda. It performed better than expec…" at bounding box center [439, 455] width 635 height 44
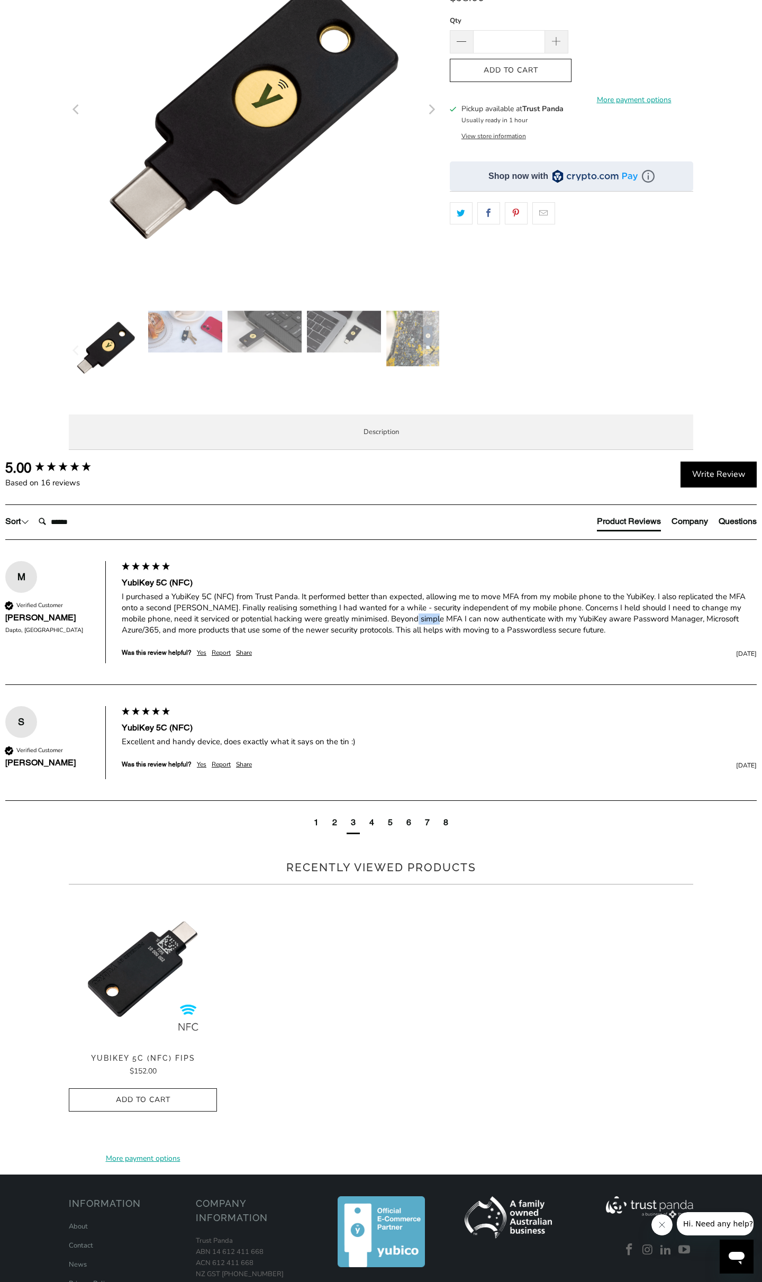
scroll to position [0, 0]
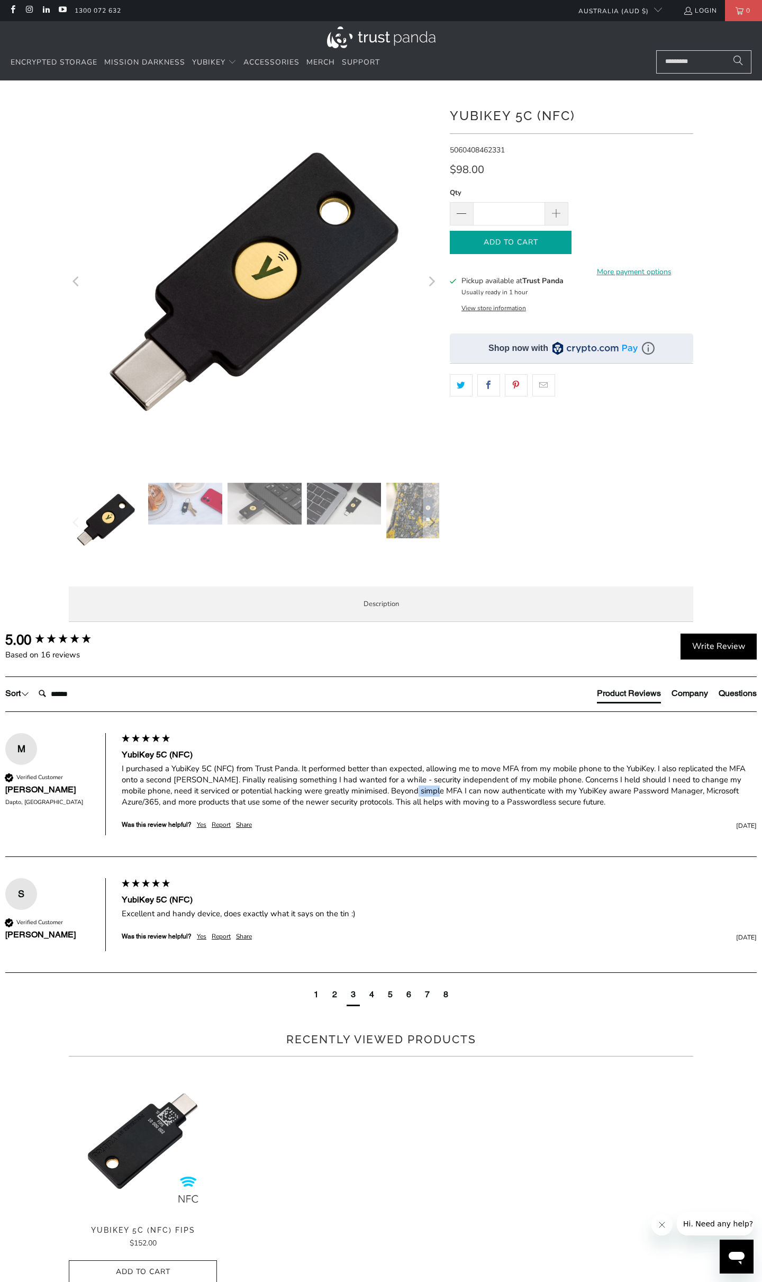
click at [548, 241] on span "Add to Cart" at bounding box center [511, 242] width 100 height 9
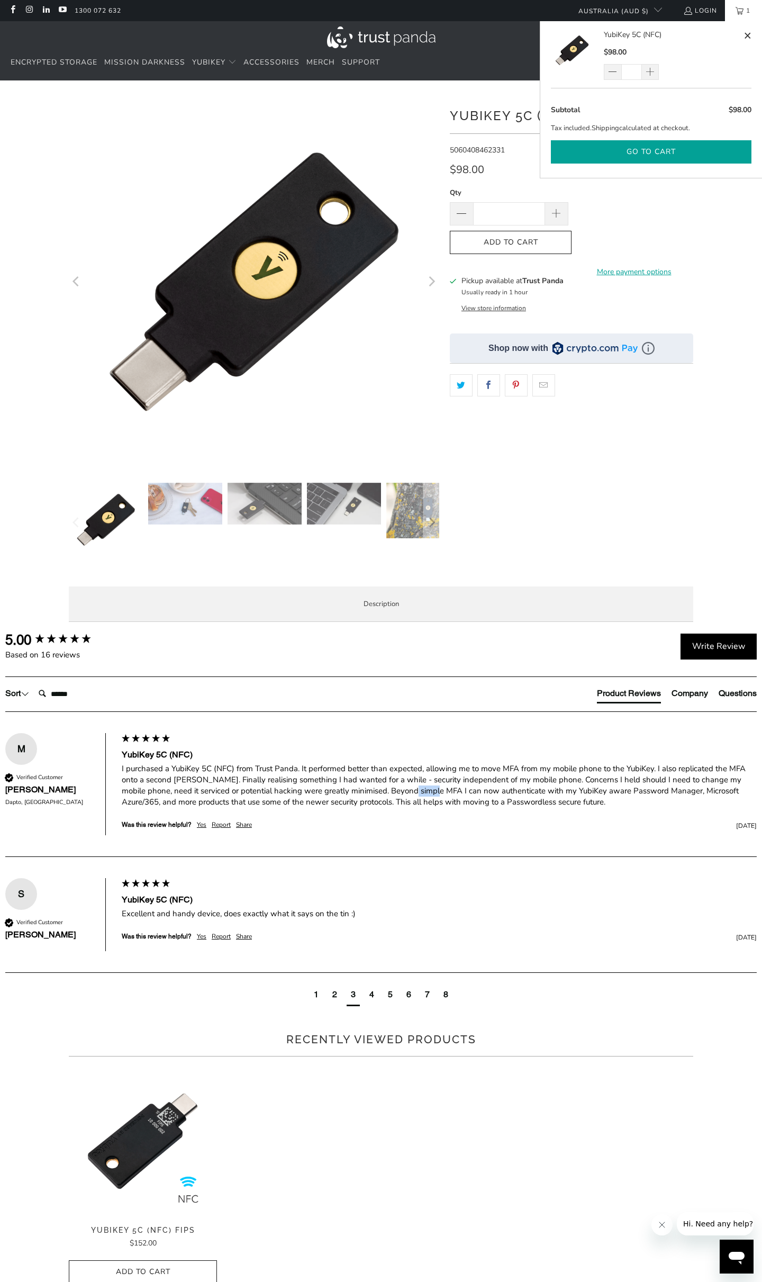
click at [647, 152] on button "Go to cart" at bounding box center [651, 152] width 201 height 24
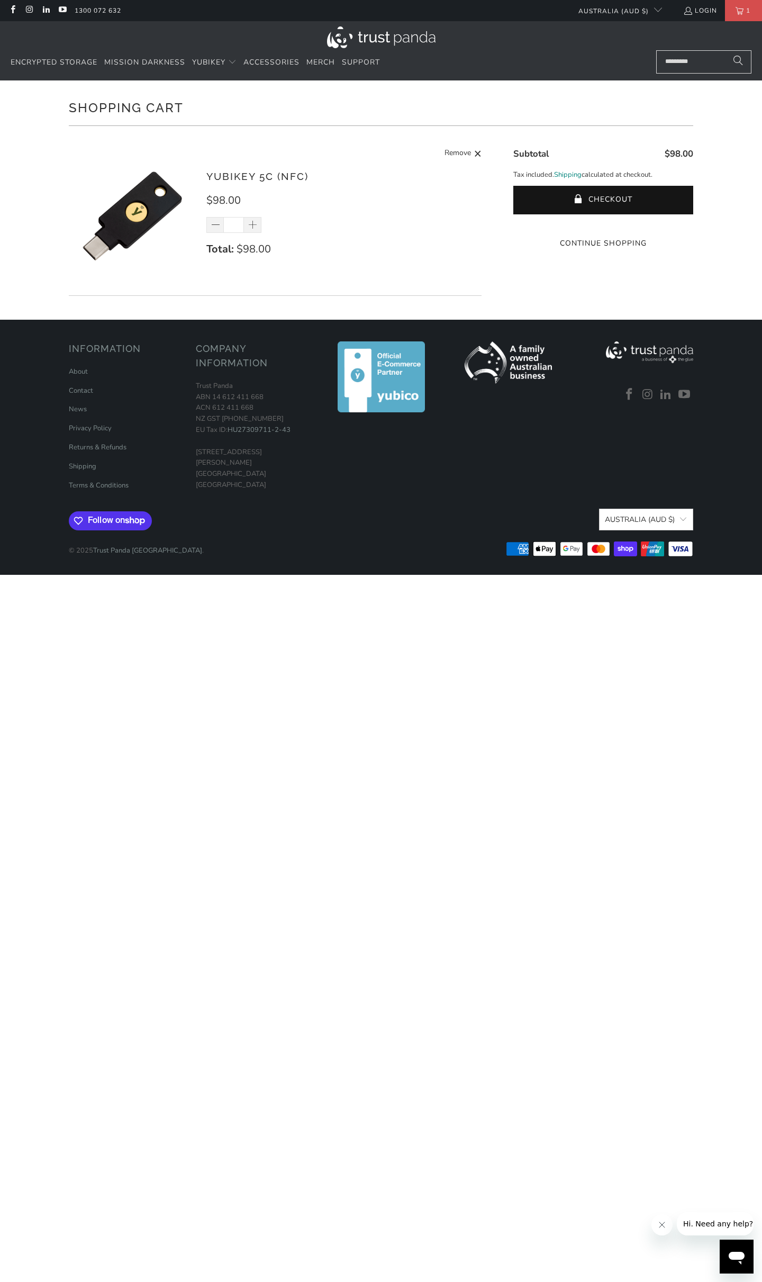
click at [568, 173] on link "Shipping" at bounding box center [568, 174] width 28 height 11
click at [582, 200] on span "submit" at bounding box center [579, 200] width 9 height 11
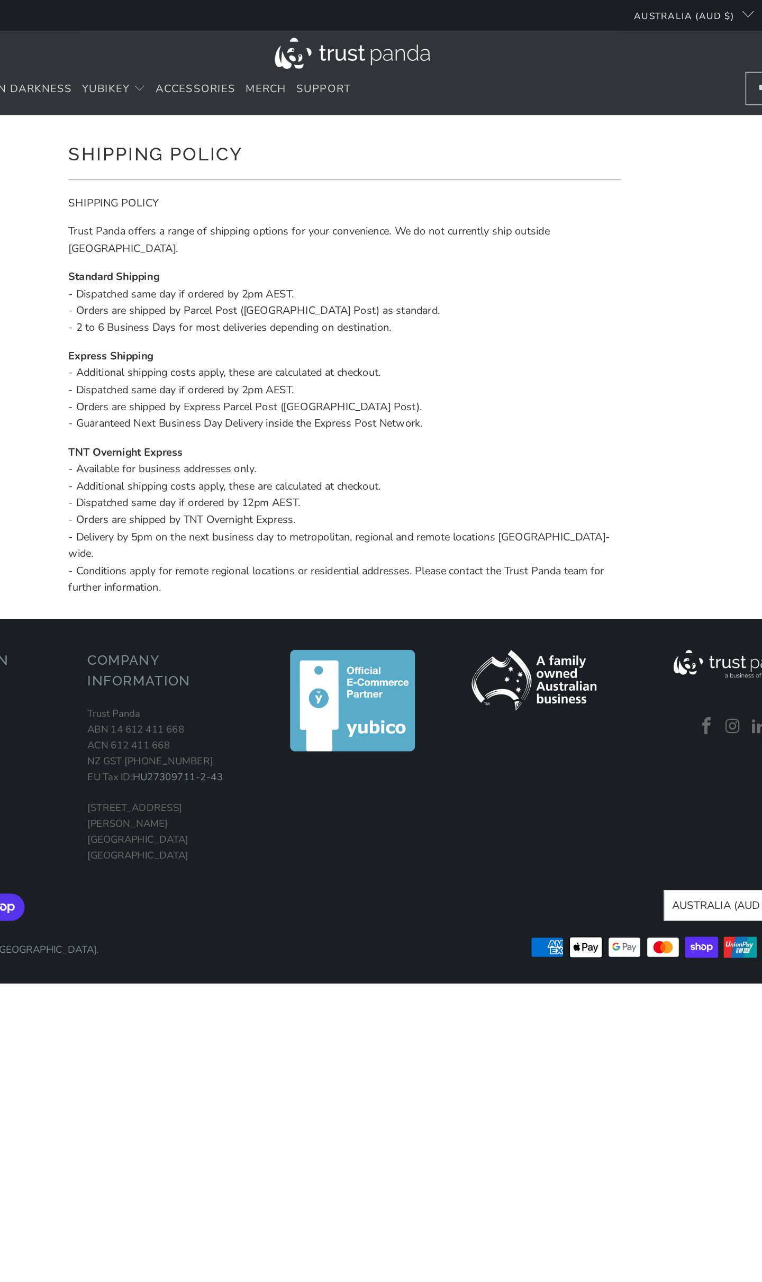
click at [271, 199] on p "Standard Shipping - Dispatched same day if ordered by 2pm AEST. - Orders are sh…" at bounding box center [376, 212] width 387 height 48
click at [276, 204] on p "Standard Shipping - Dispatched same day if ordered by 2pm AEST. - Orders are sh…" at bounding box center [376, 212] width 387 height 48
click at [259, 219] on p "Standard Shipping - Dispatched same day if ordered by 2pm AEST. - Orders are sh…" at bounding box center [376, 212] width 387 height 48
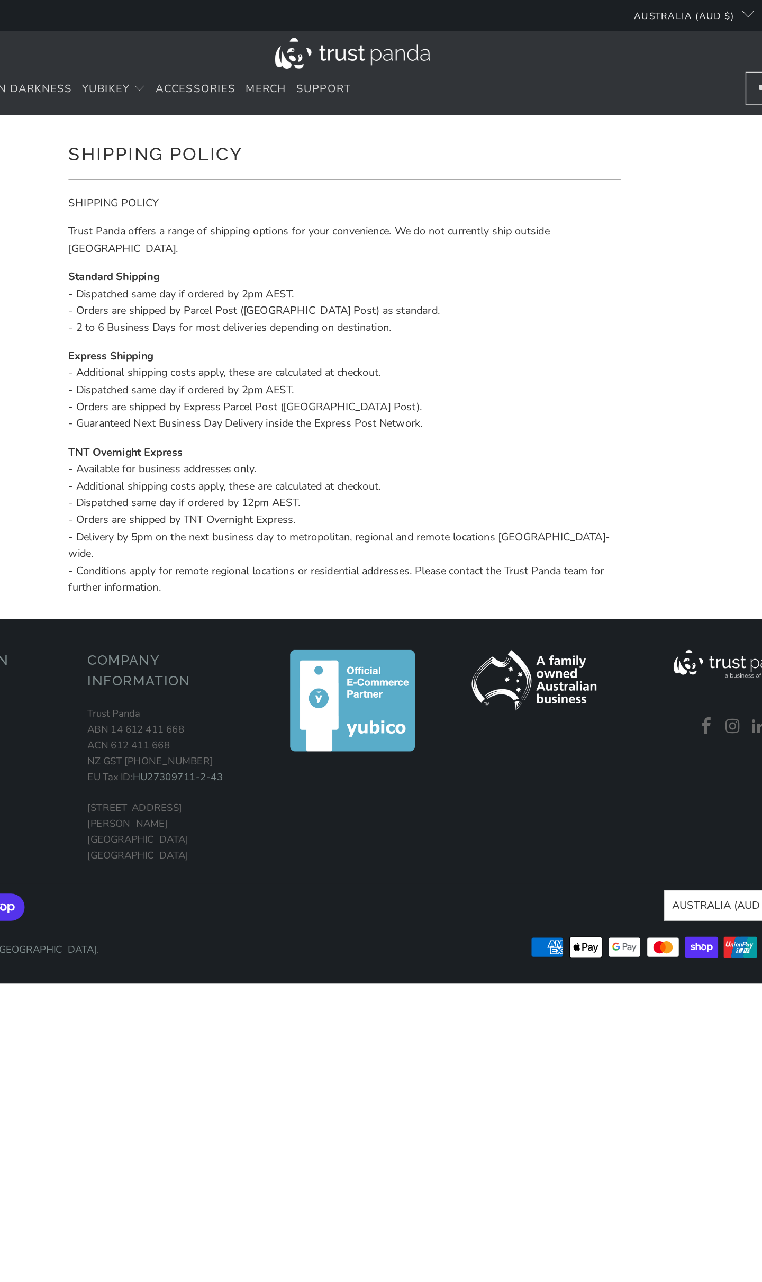
click at [259, 219] on p "Standard Shipping - Dispatched same day if ordered by 2pm AEST. - Orders are sh…" at bounding box center [376, 212] width 387 height 48
click at [278, 218] on p "Standard Shipping - Dispatched same day if ordered by 2pm AEST. - Orders are sh…" at bounding box center [376, 212] width 387 height 48
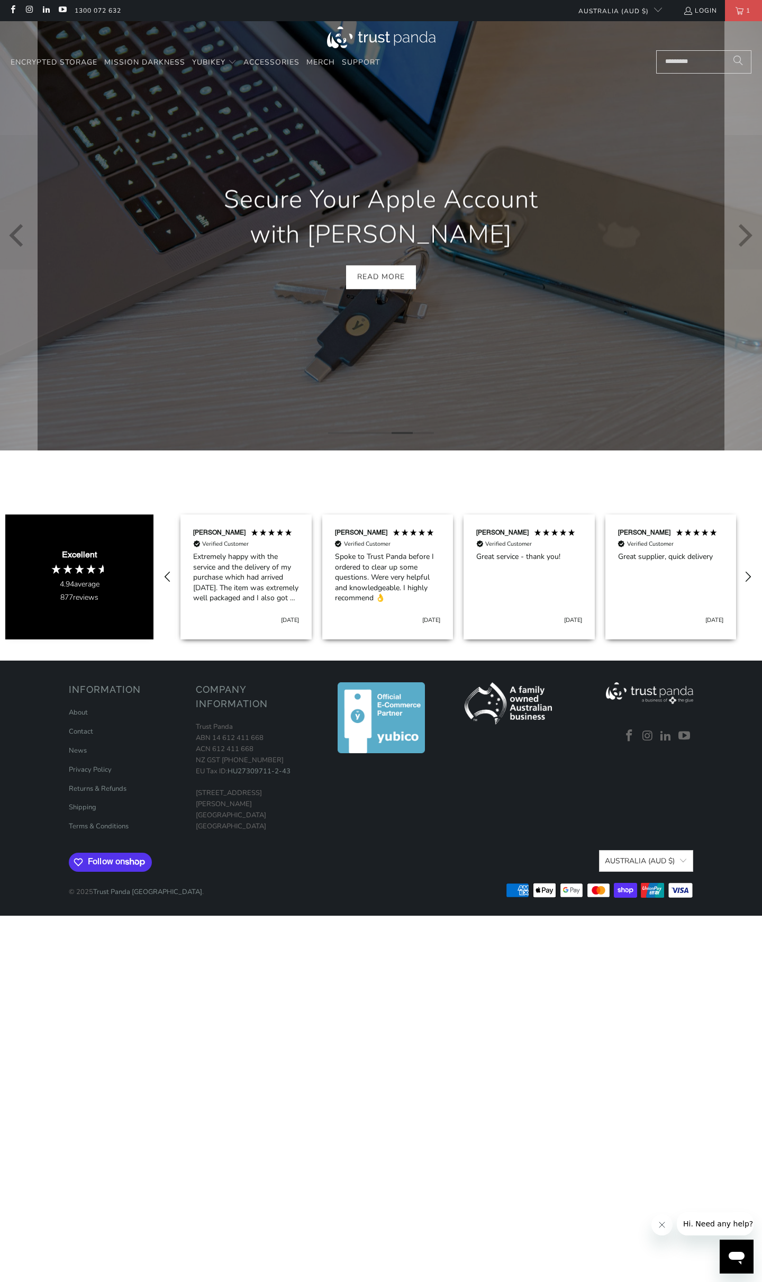
scroll to position [0, 283]
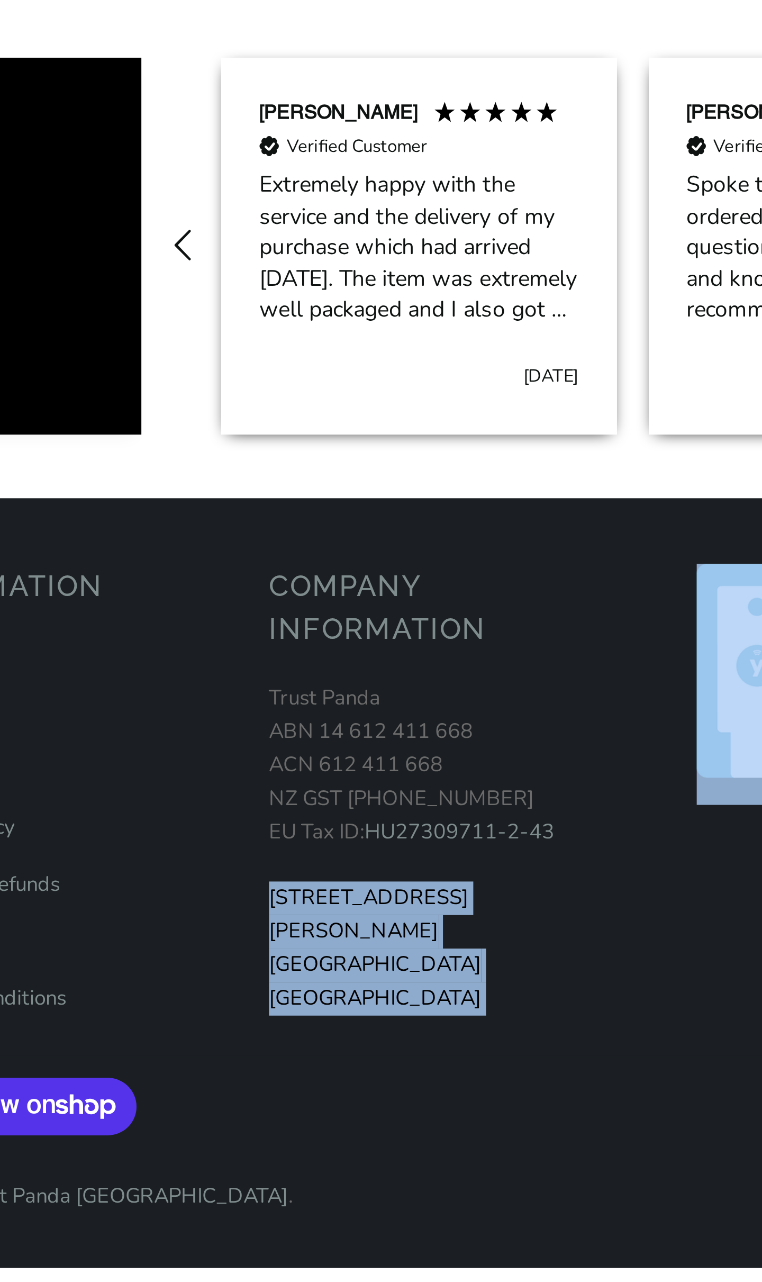
click at [198, 782] on div "Information About Contact News Privacy Policy Returns & Refunds" at bounding box center [381, 789] width 635 height 234
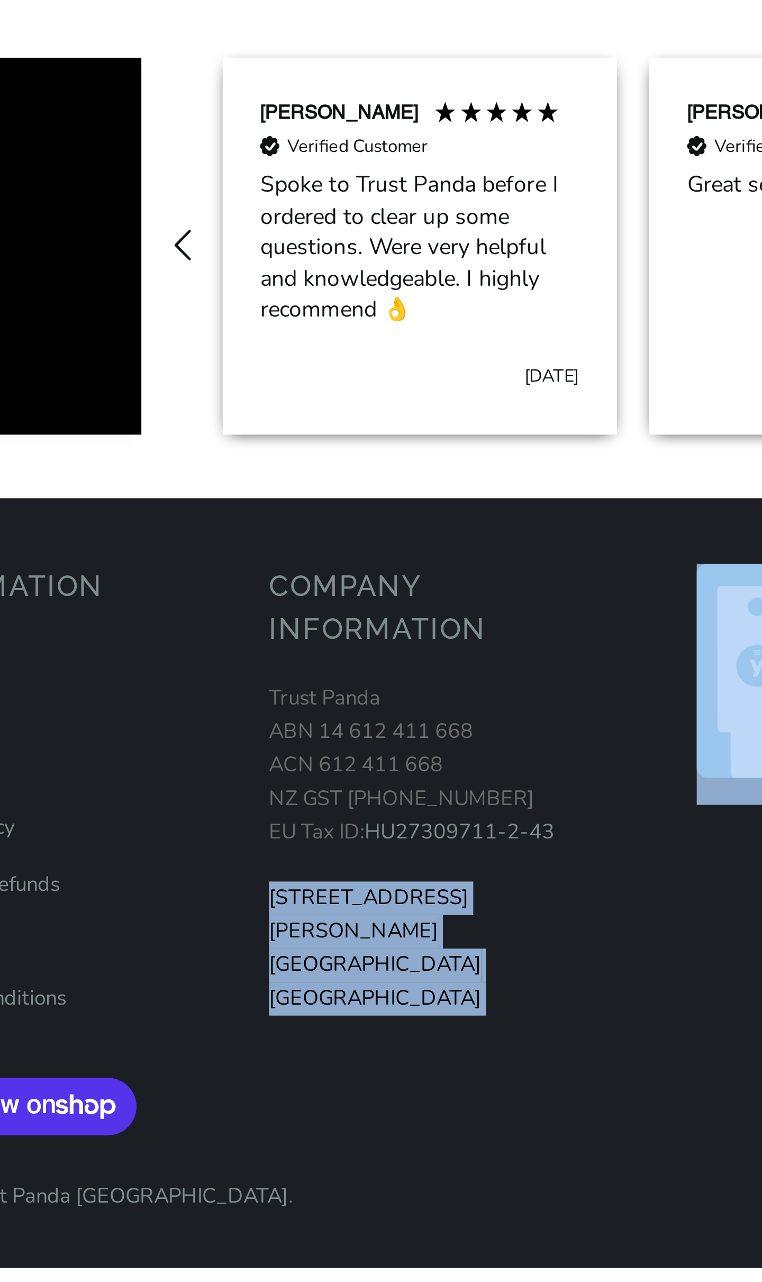
scroll to position [0, 425]
copy div "[STREET_ADDRESS][PERSON_NAME]"
